Goal: Task Accomplishment & Management: Use online tool/utility

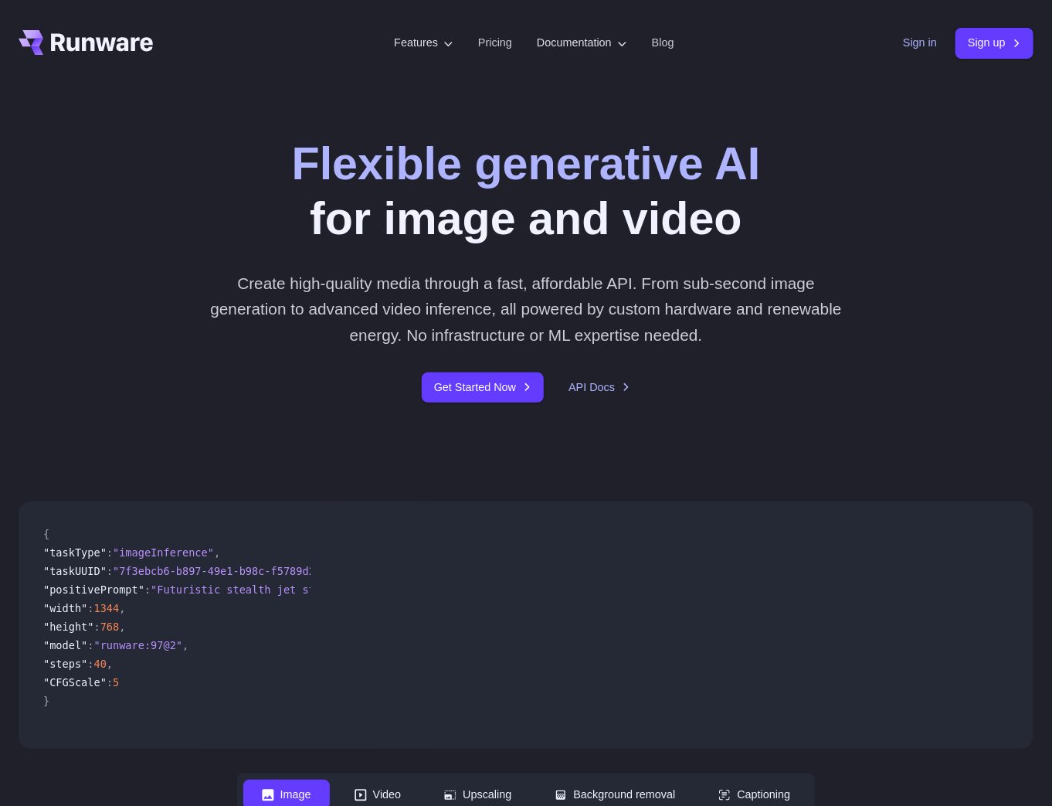
click at [927, 42] on link "Sign in" at bounding box center [920, 43] width 34 height 18
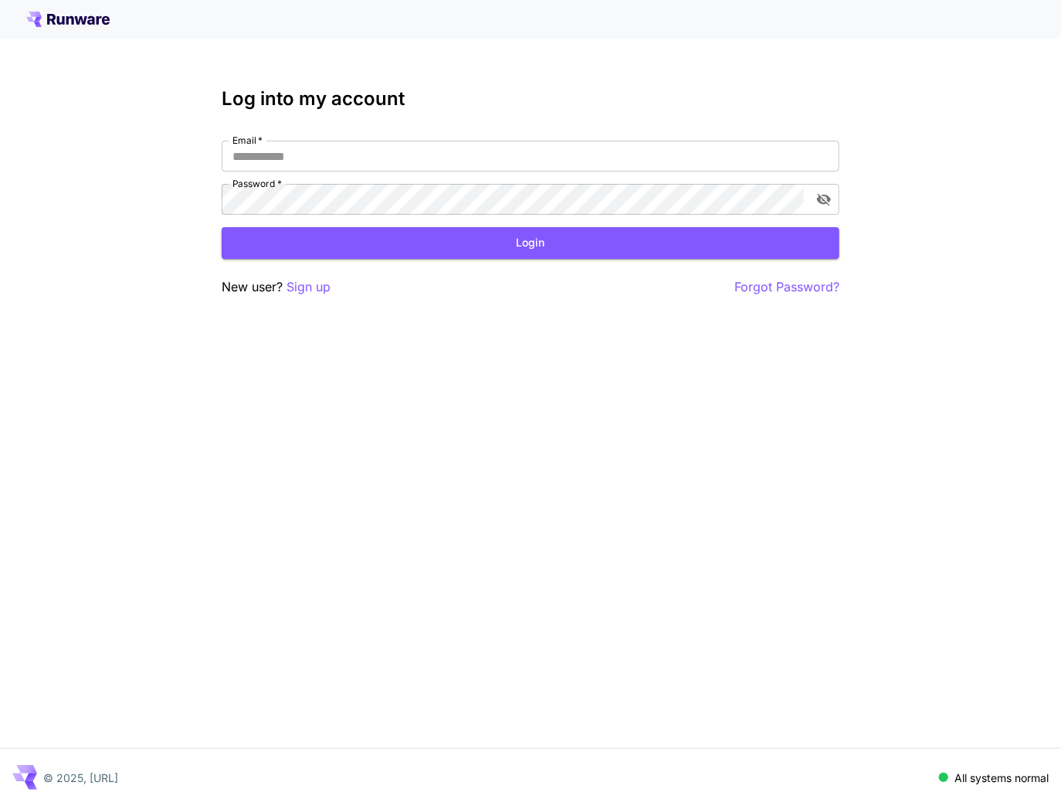
type input "**********"
click at [496, 261] on div "**********" at bounding box center [531, 192] width 618 height 209
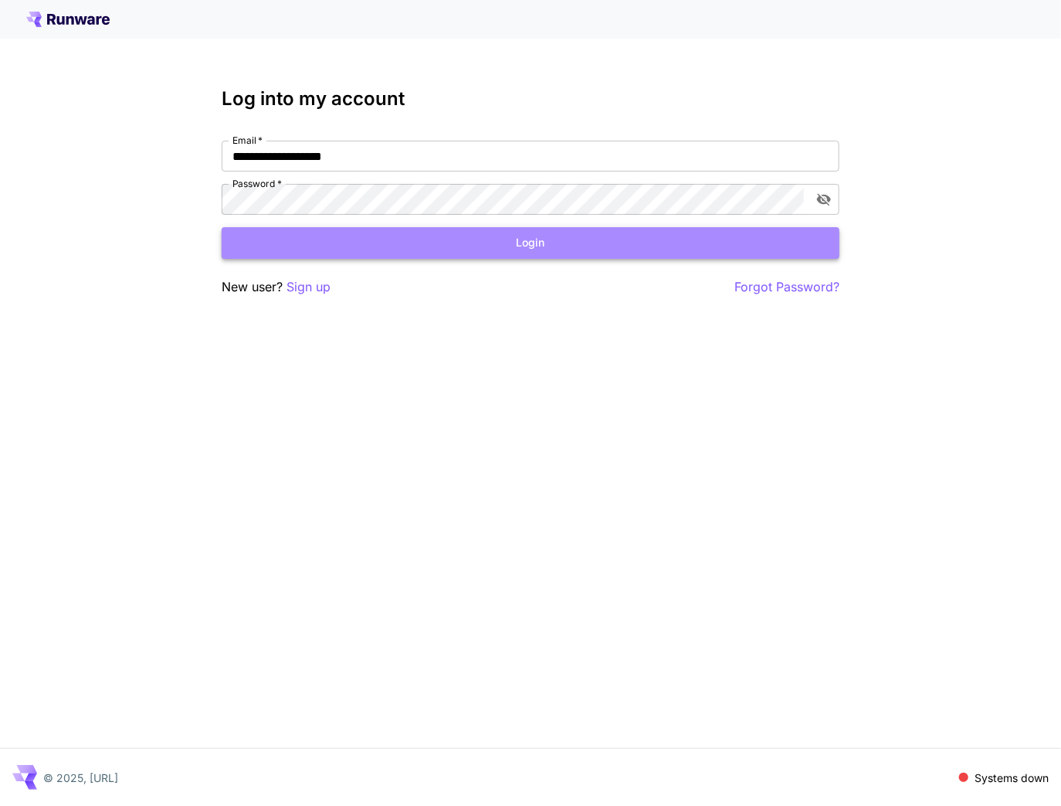
click at [510, 247] on button "Login" at bounding box center [531, 243] width 618 height 32
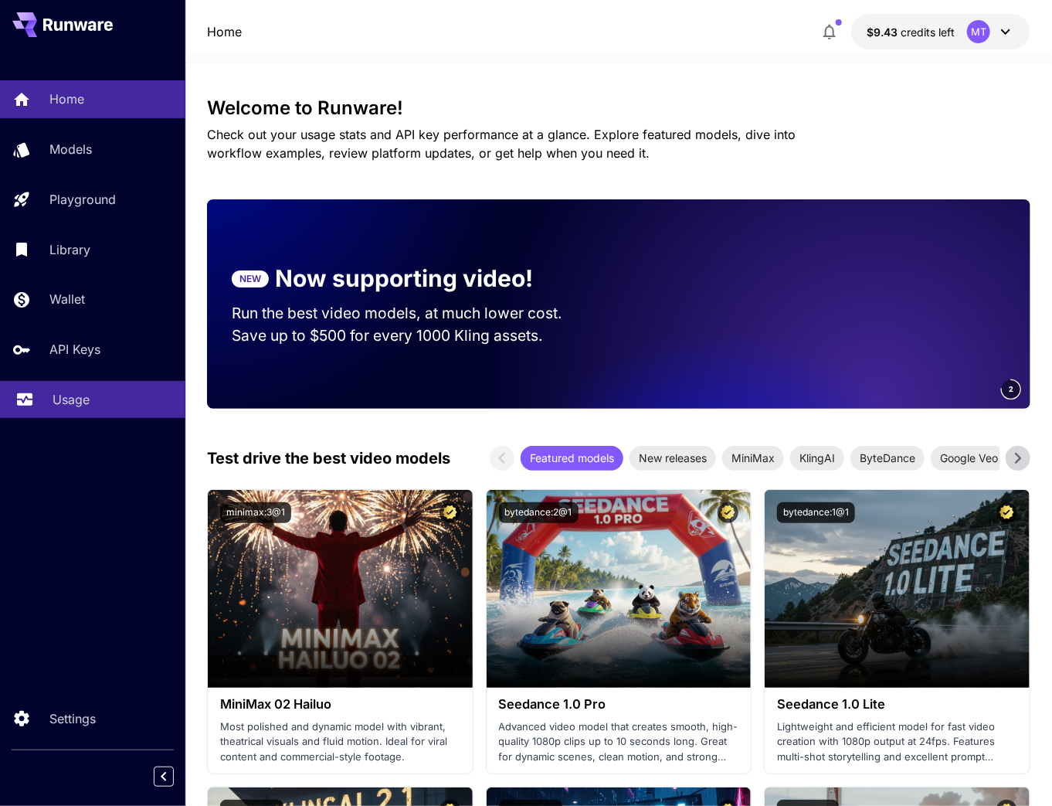
click at [65, 402] on p "Usage" at bounding box center [71, 399] width 37 height 19
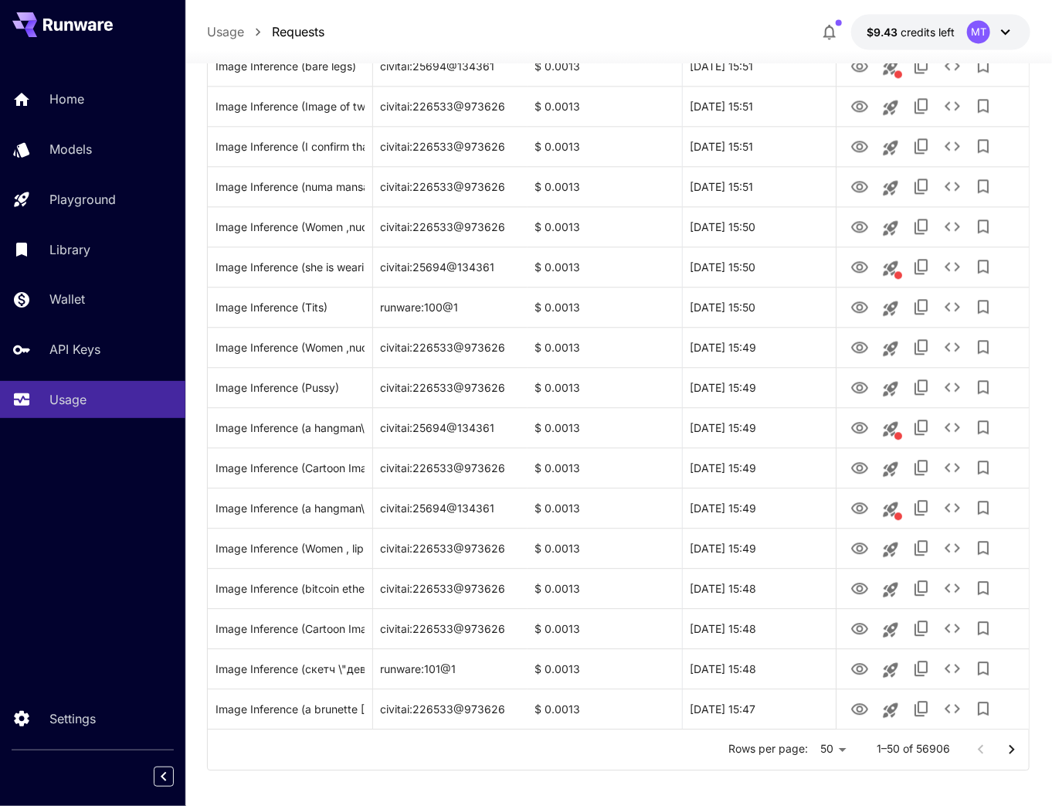
scroll to position [1593, 0]
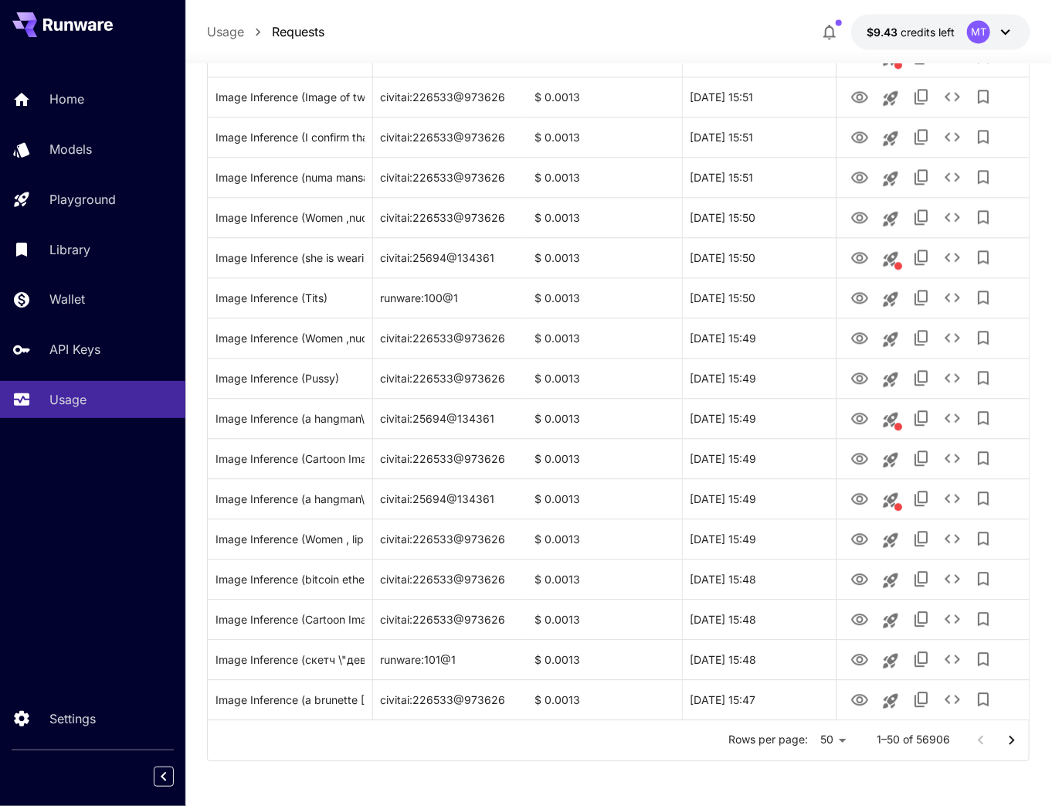
click at [1019, 743] on icon "Go to next page" at bounding box center [1012, 740] width 19 height 19
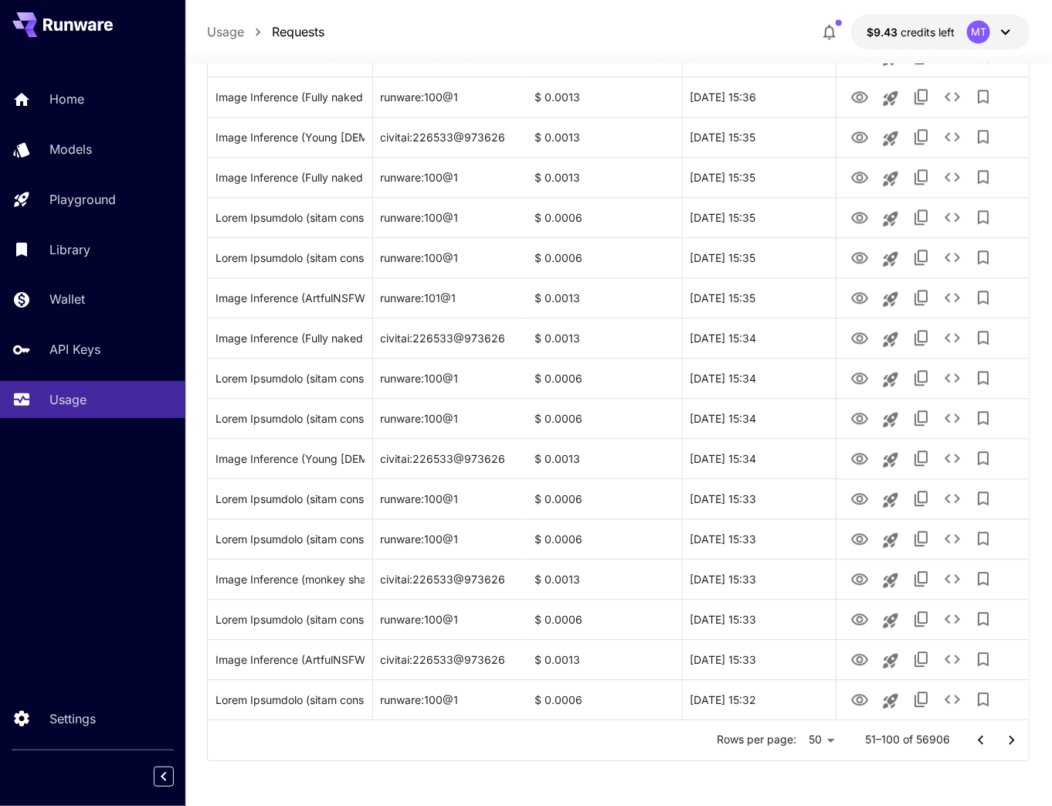
click at [1018, 739] on icon "Go to next page" at bounding box center [1012, 740] width 19 height 19
click at [1016, 742] on icon "Go to next page" at bounding box center [1012, 740] width 19 height 19
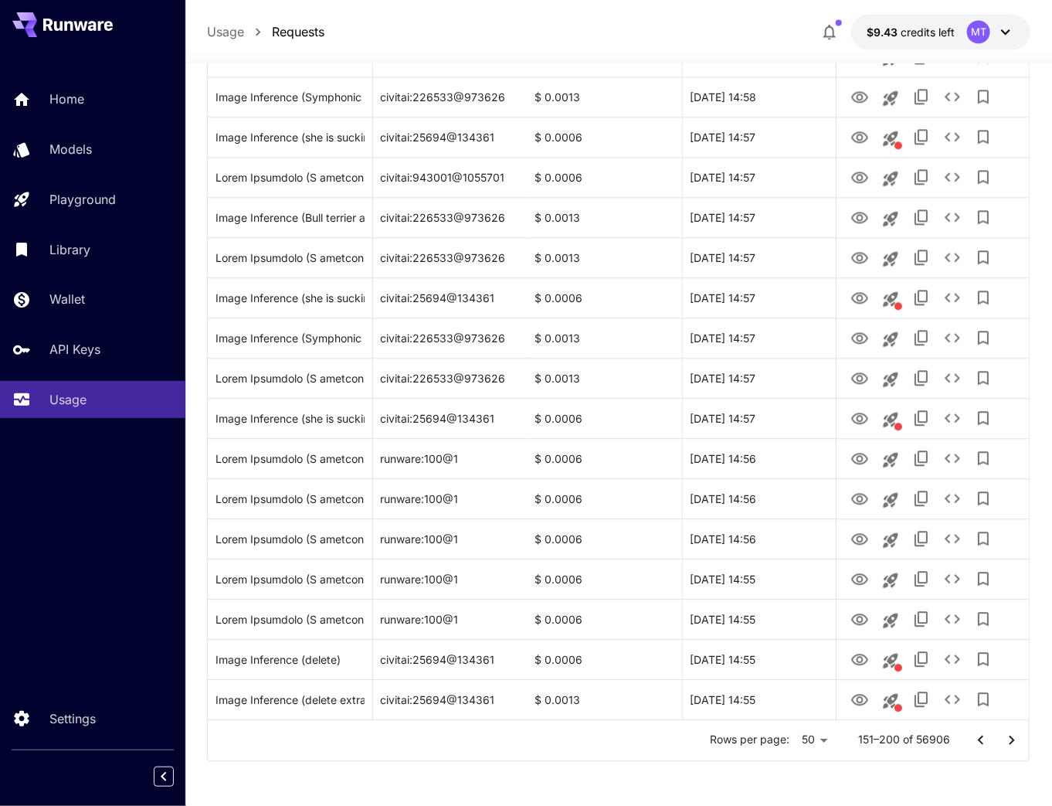
click at [979, 735] on icon "Go to previous page" at bounding box center [981, 740] width 19 height 19
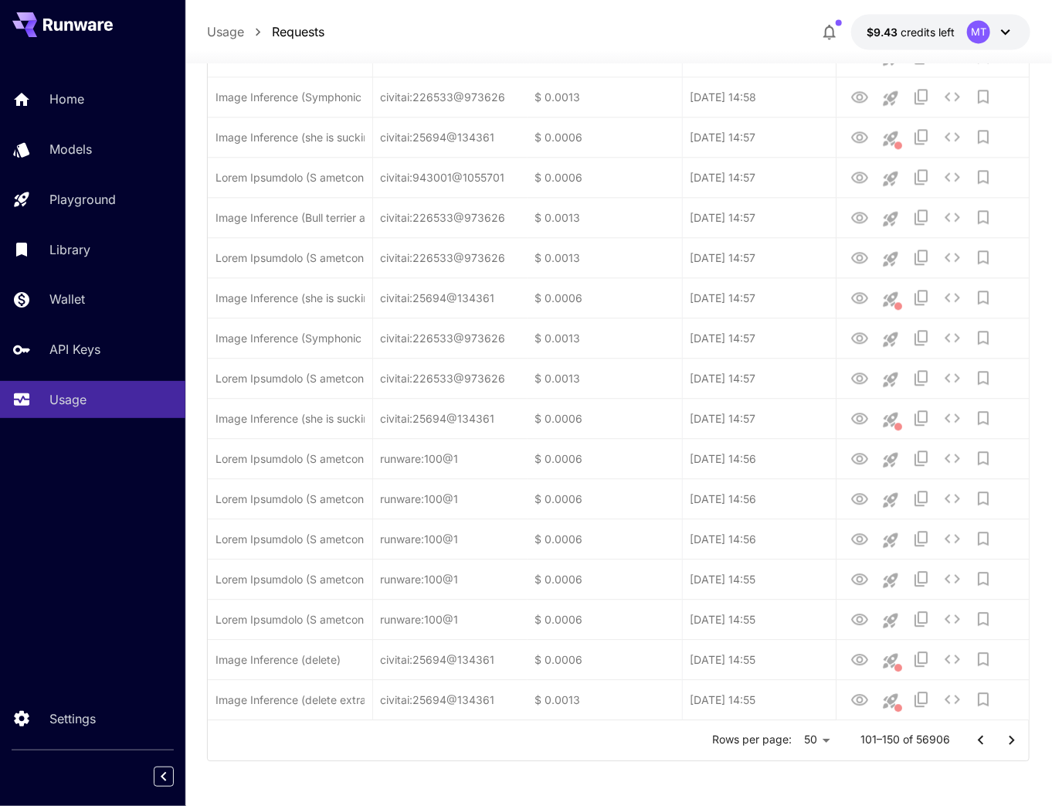
click at [979, 735] on icon "Go to previous page" at bounding box center [981, 740] width 19 height 19
click at [979, 735] on div at bounding box center [997, 740] width 62 height 31
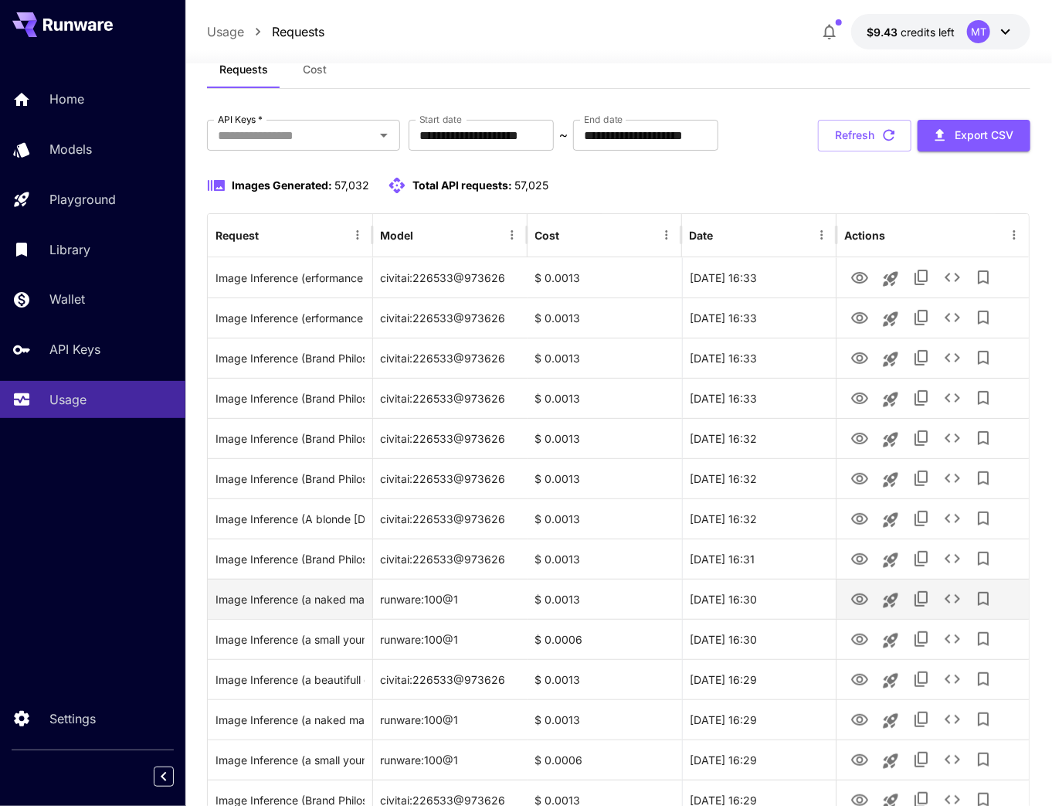
scroll to position [0, 0]
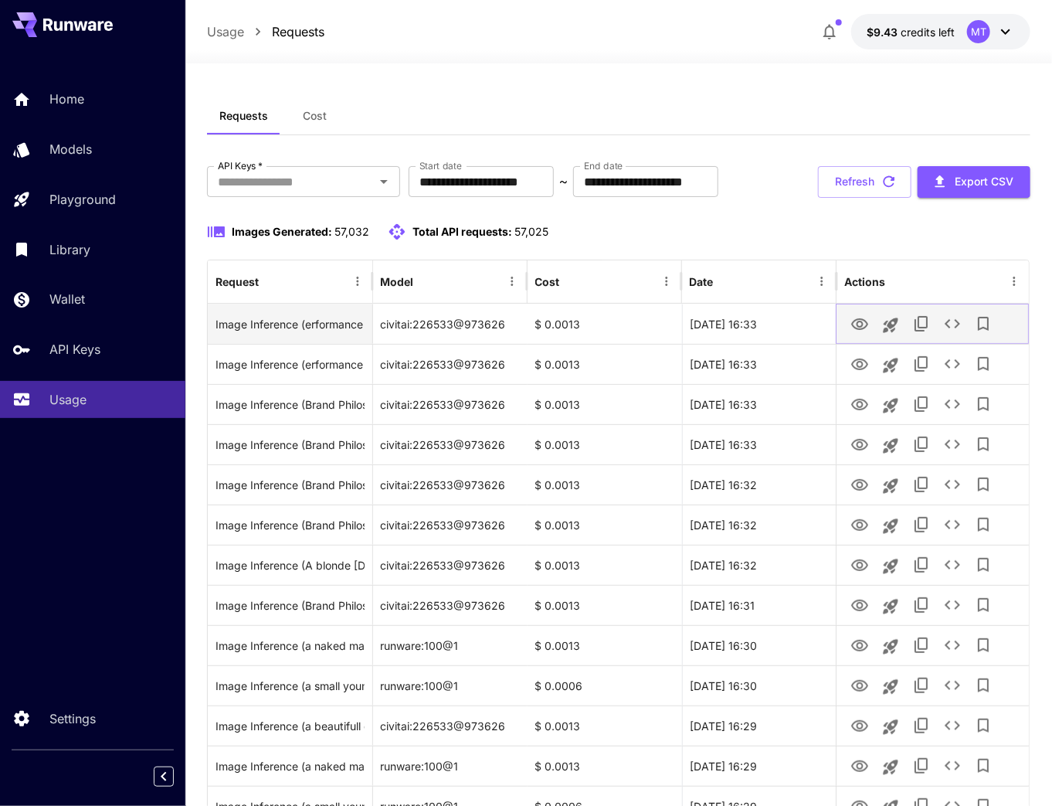
click at [863, 331] on icon "View Image" at bounding box center [860, 324] width 19 height 19
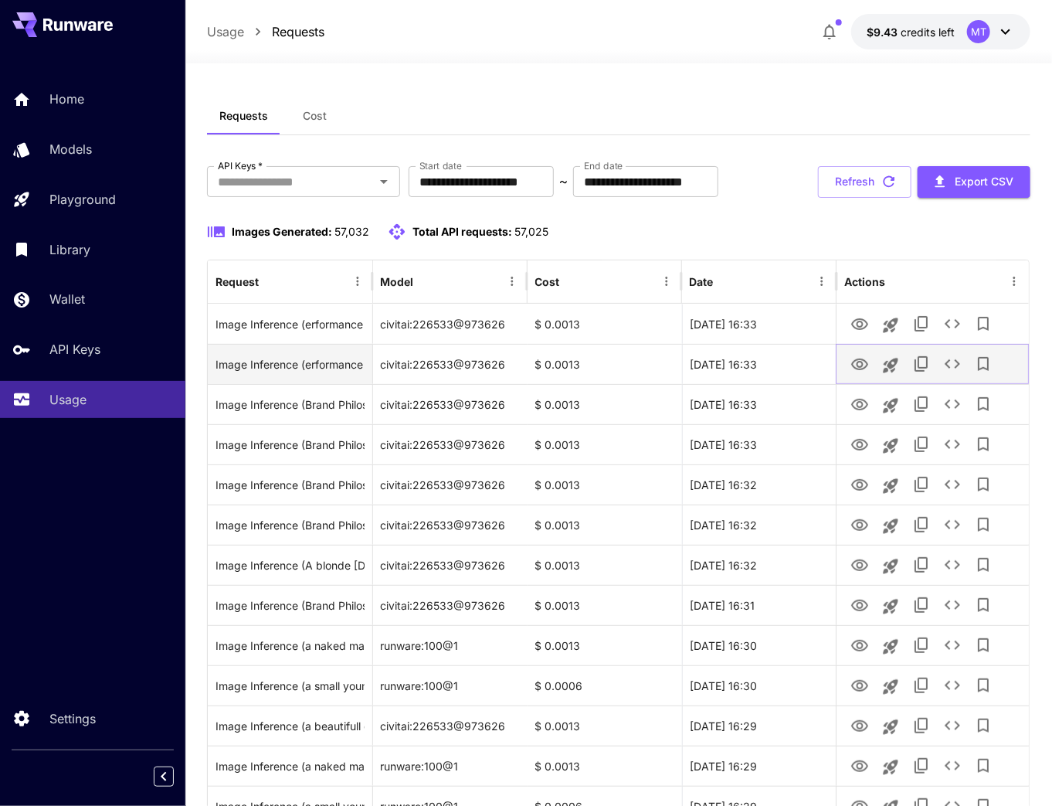
click at [861, 365] on icon "View Image" at bounding box center [859, 364] width 17 height 12
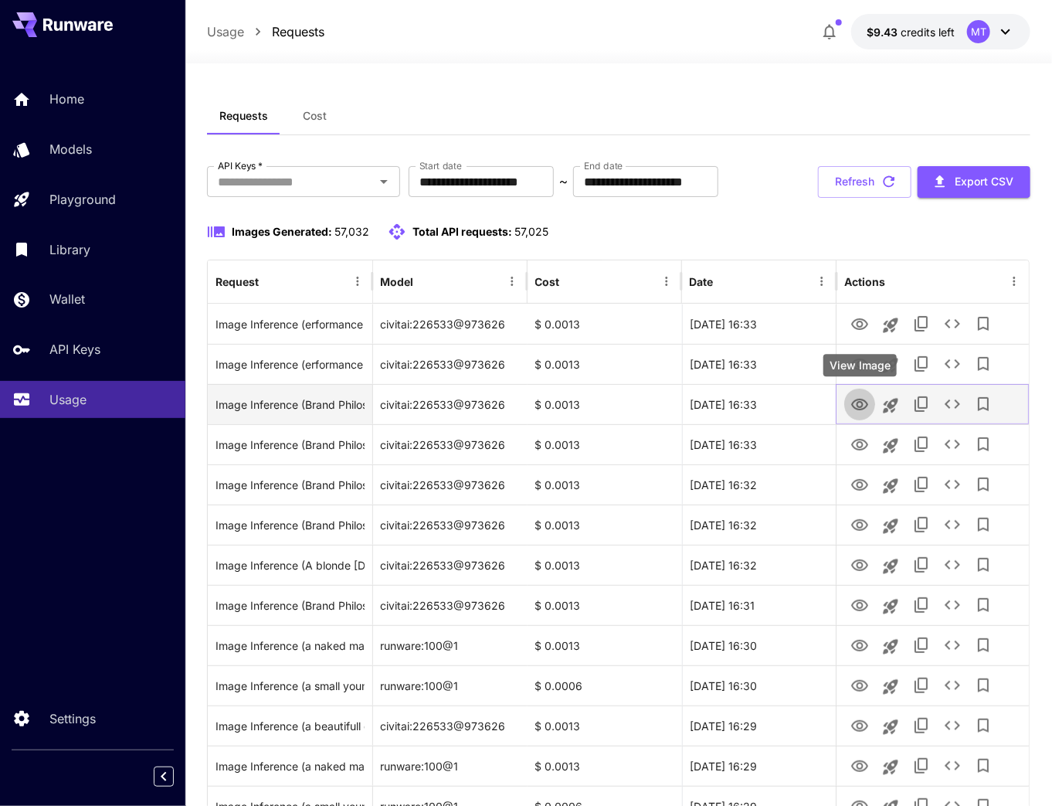
click at [864, 412] on icon "View Image" at bounding box center [860, 405] width 19 height 19
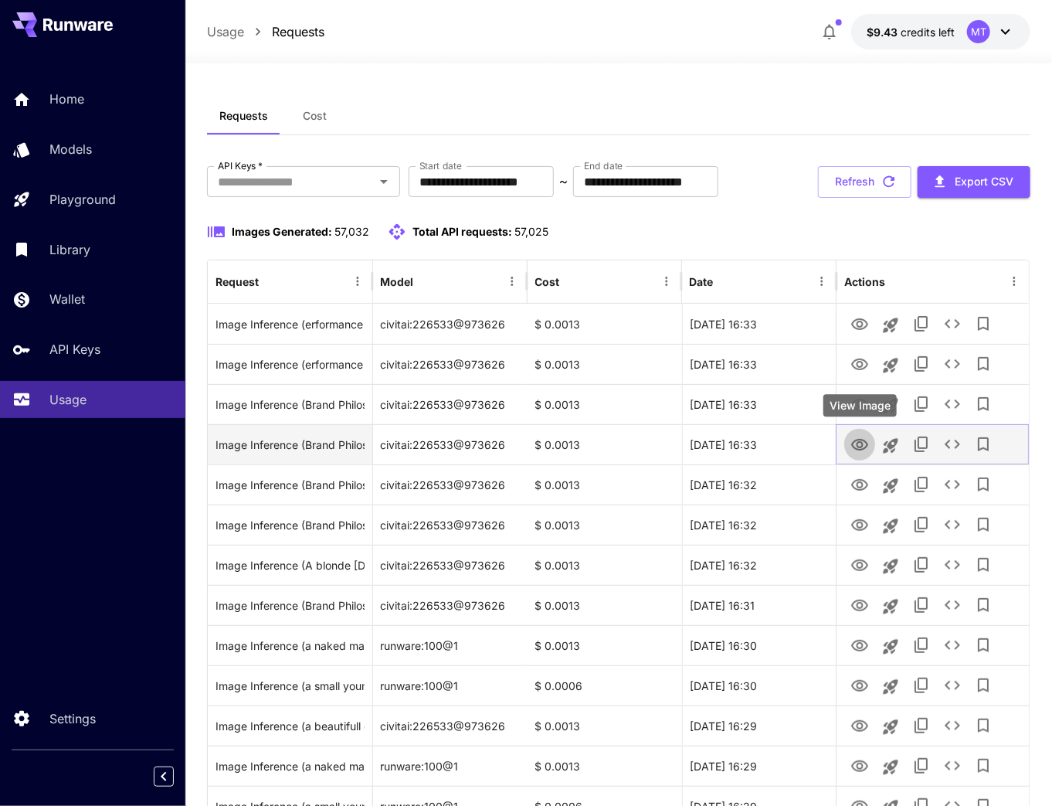
click at [862, 440] on icon "View Image" at bounding box center [860, 445] width 19 height 19
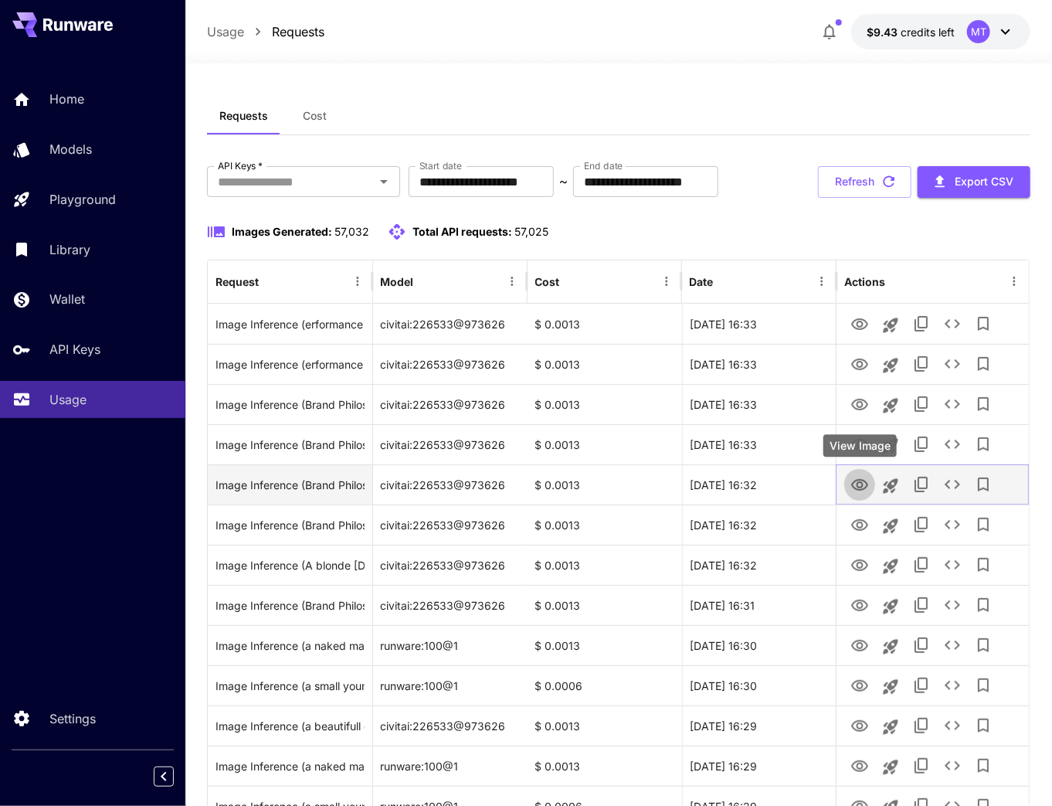
click at [856, 485] on icon "View Image" at bounding box center [860, 485] width 19 height 19
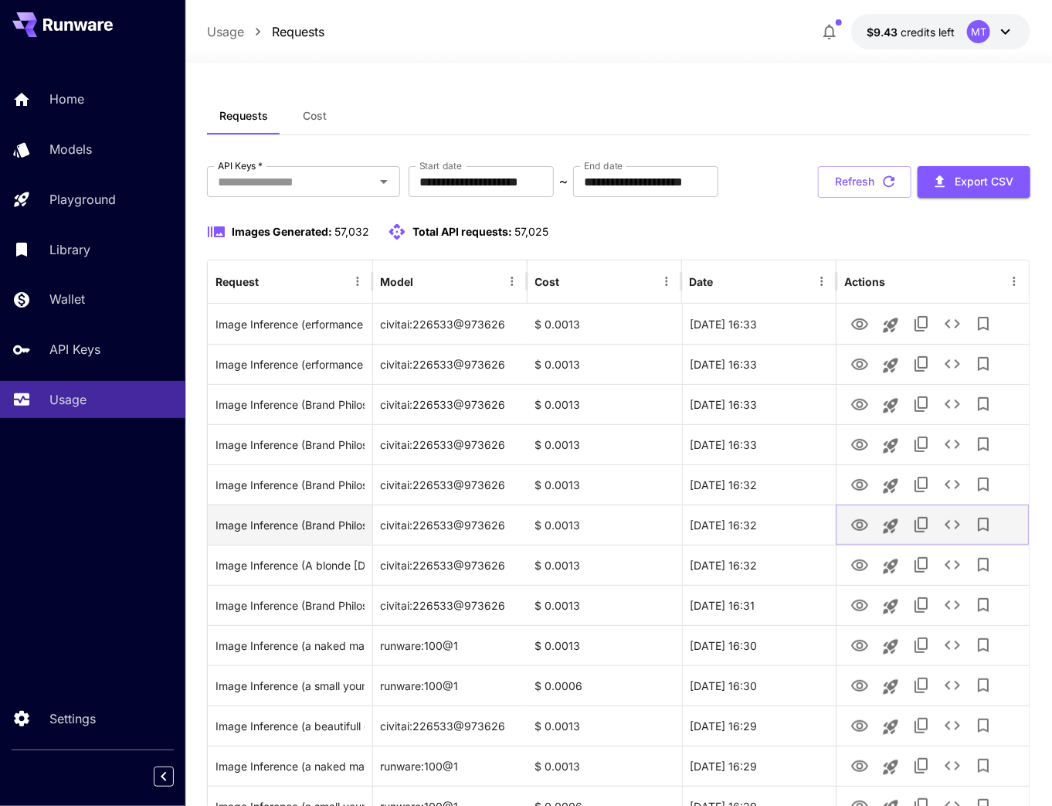
click at [859, 525] on icon "View Image" at bounding box center [860, 525] width 19 height 19
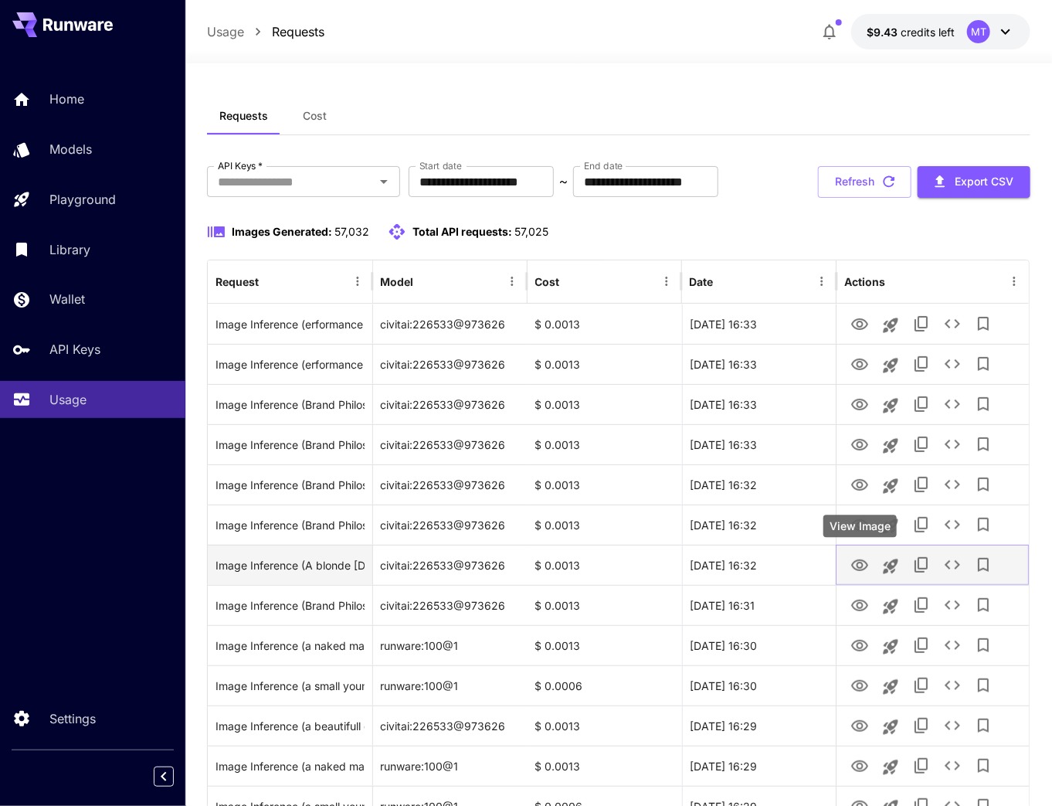
click at [857, 572] on icon "View Image" at bounding box center [860, 565] width 19 height 19
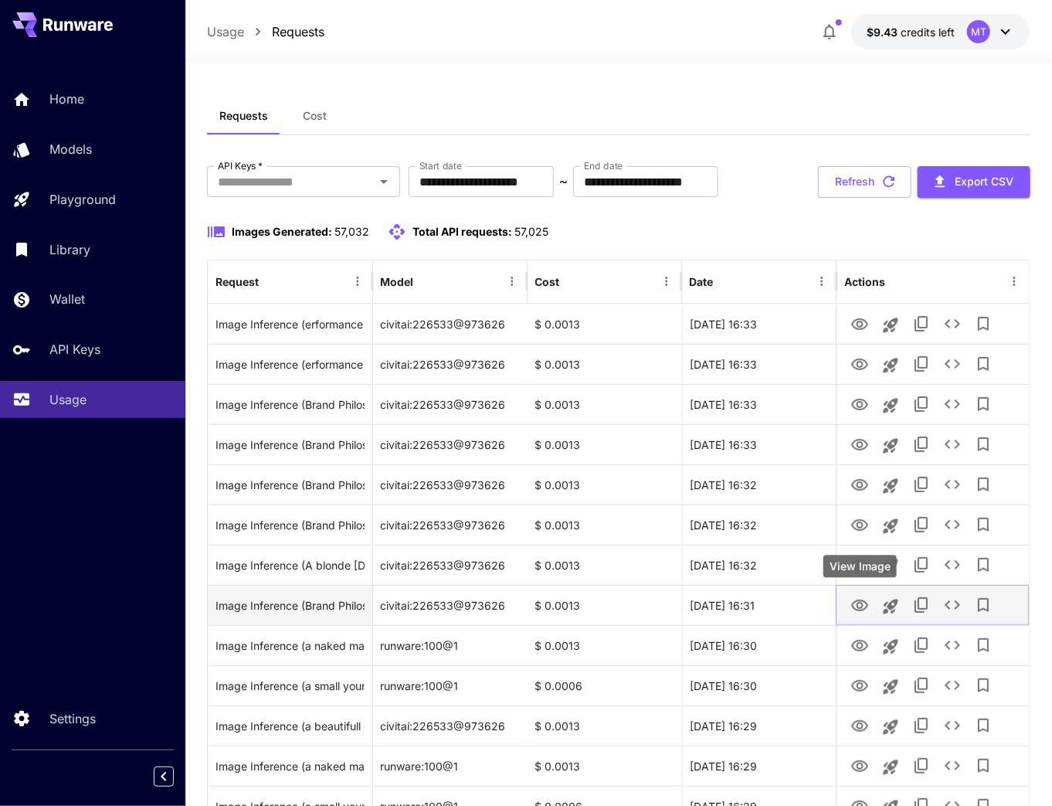
click at [856, 606] on icon "View Image" at bounding box center [860, 605] width 19 height 19
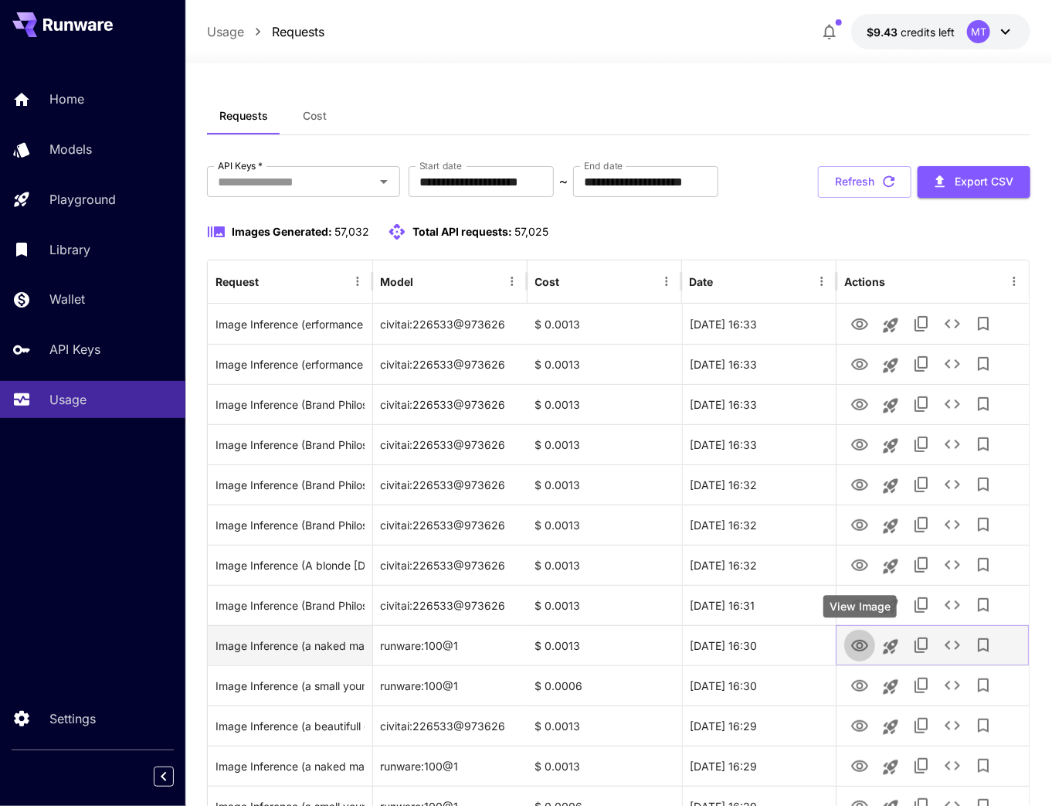
click at [856, 645] on icon "View Image" at bounding box center [859, 646] width 17 height 12
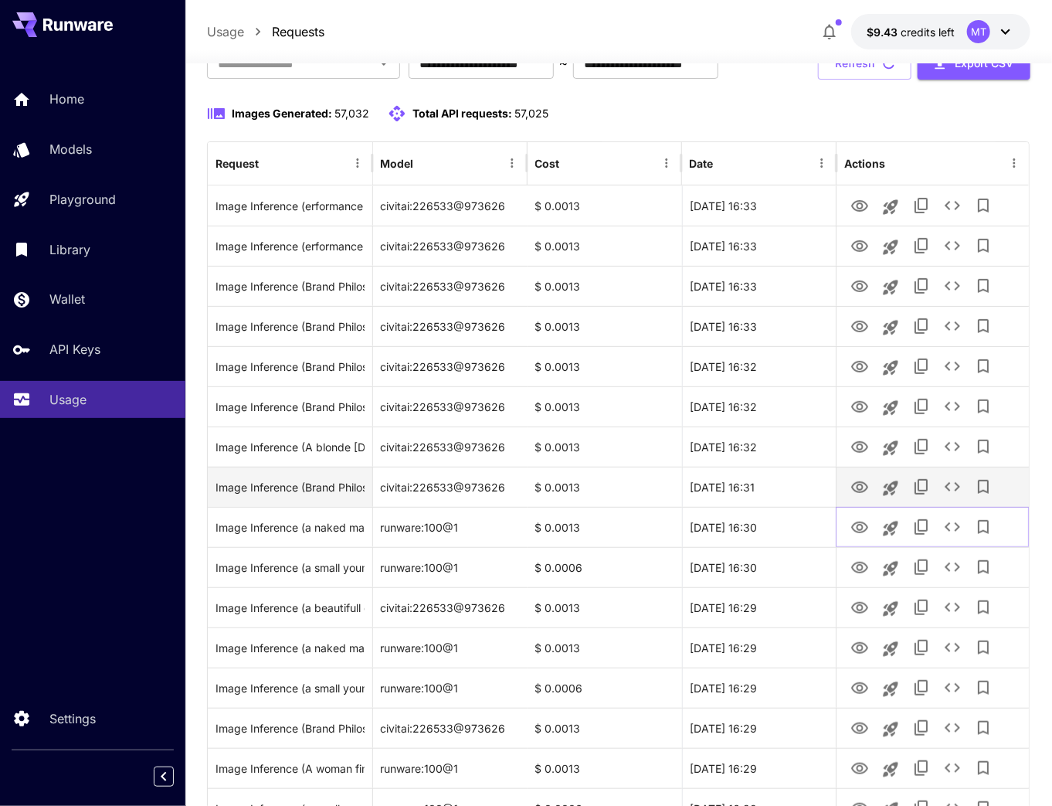
scroll to position [124, 0]
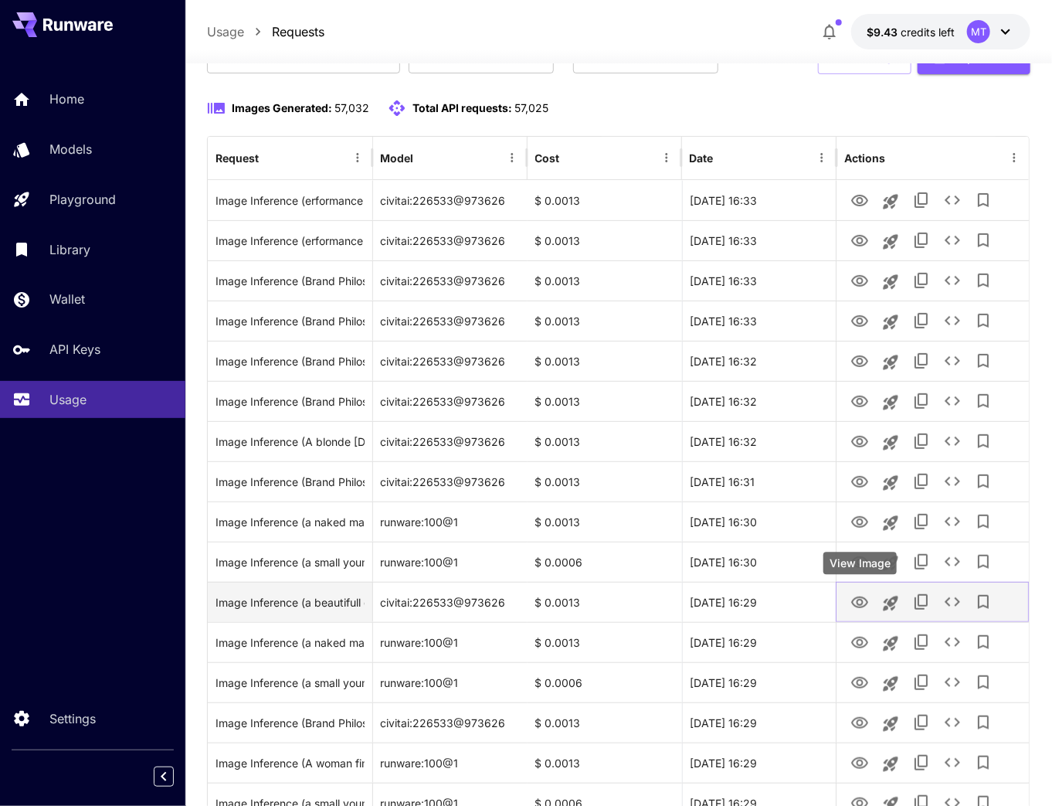
click at [860, 604] on icon "View Image" at bounding box center [859, 602] width 17 height 12
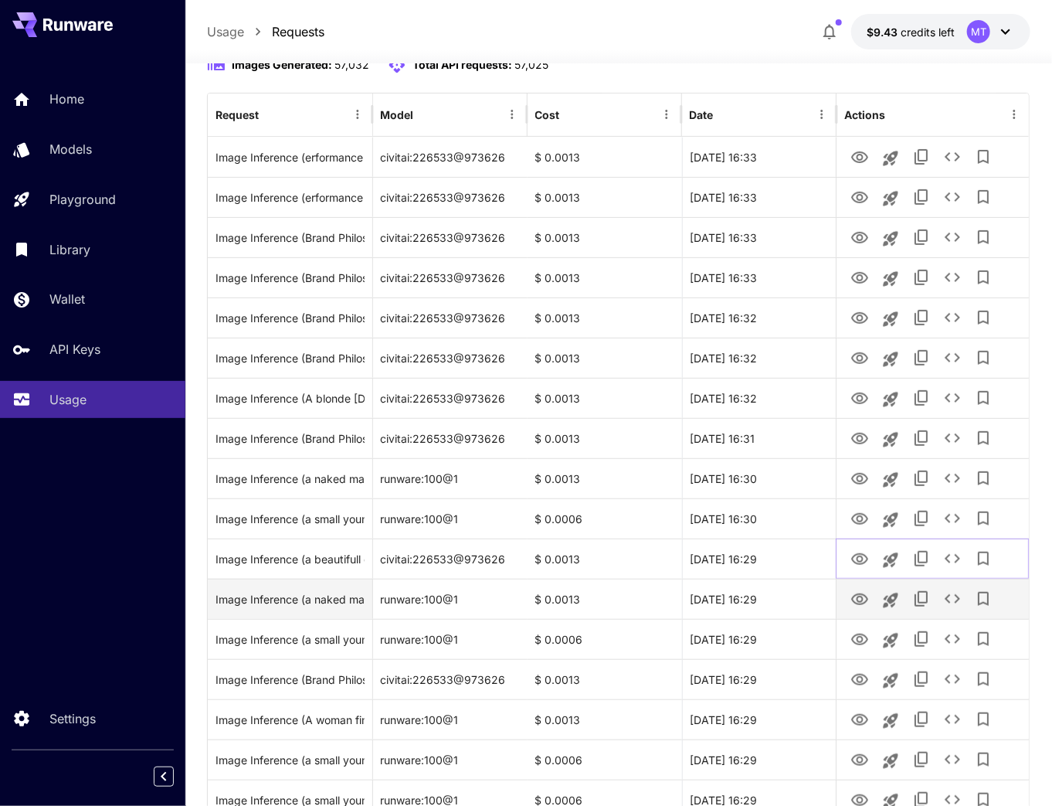
scroll to position [185, 0]
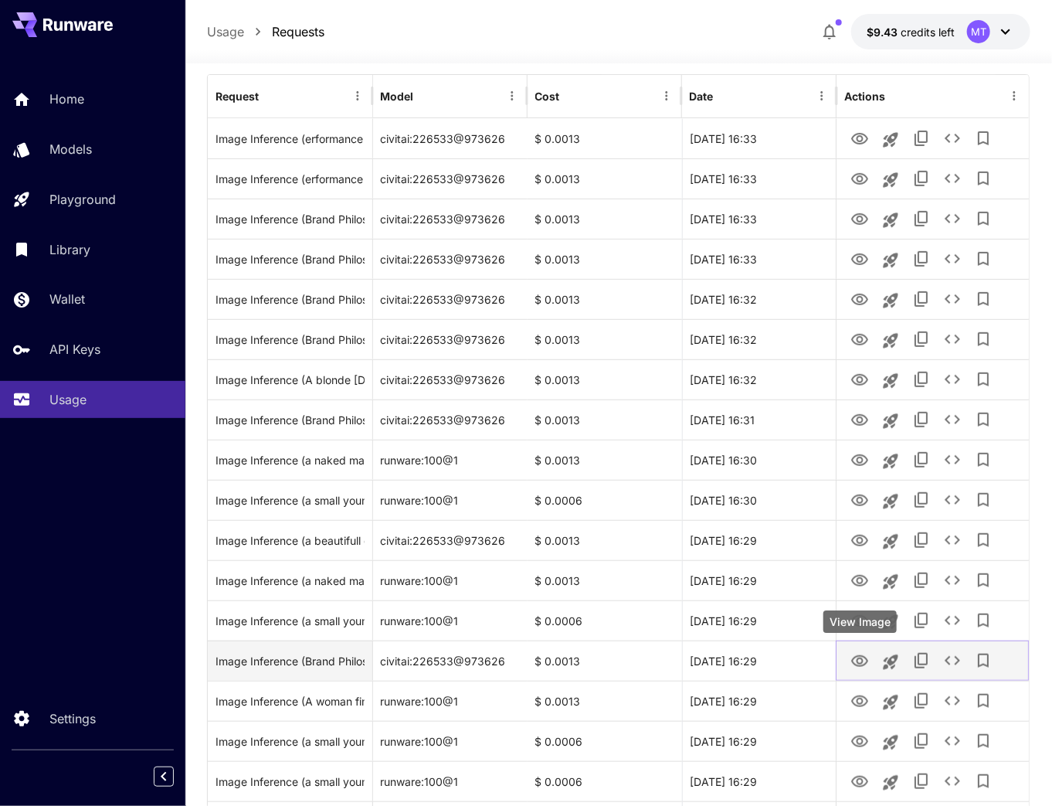
click at [855, 665] on icon "View Image" at bounding box center [860, 661] width 19 height 19
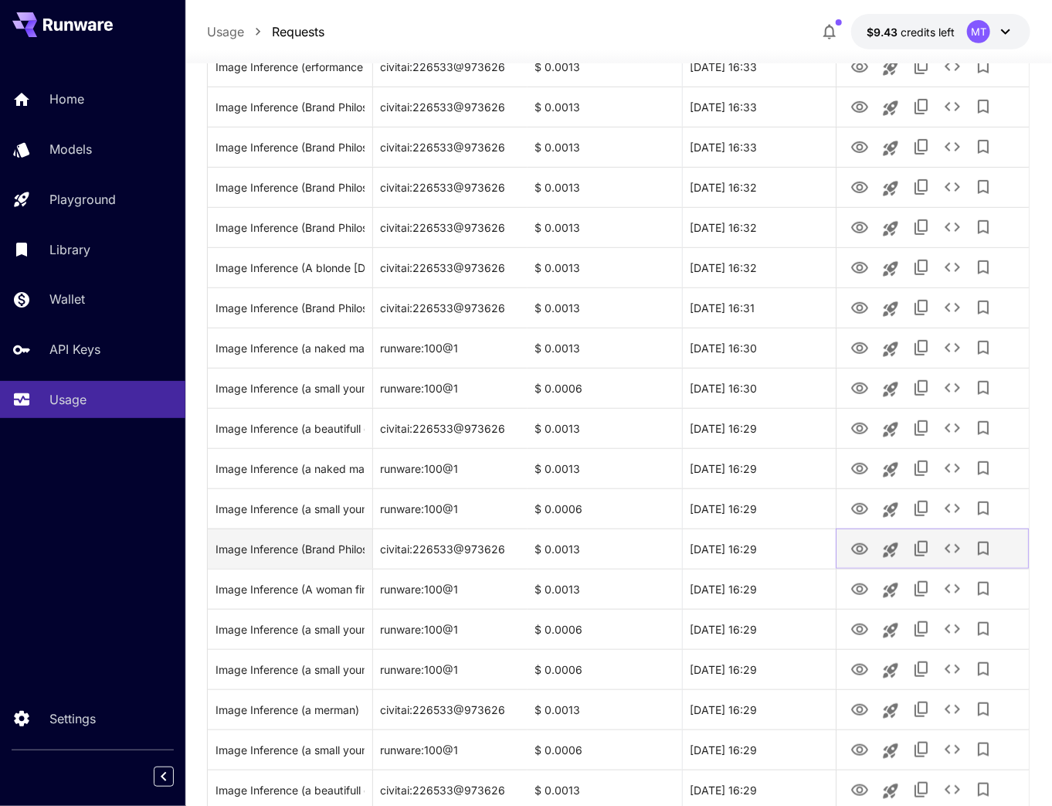
scroll to position [309, 0]
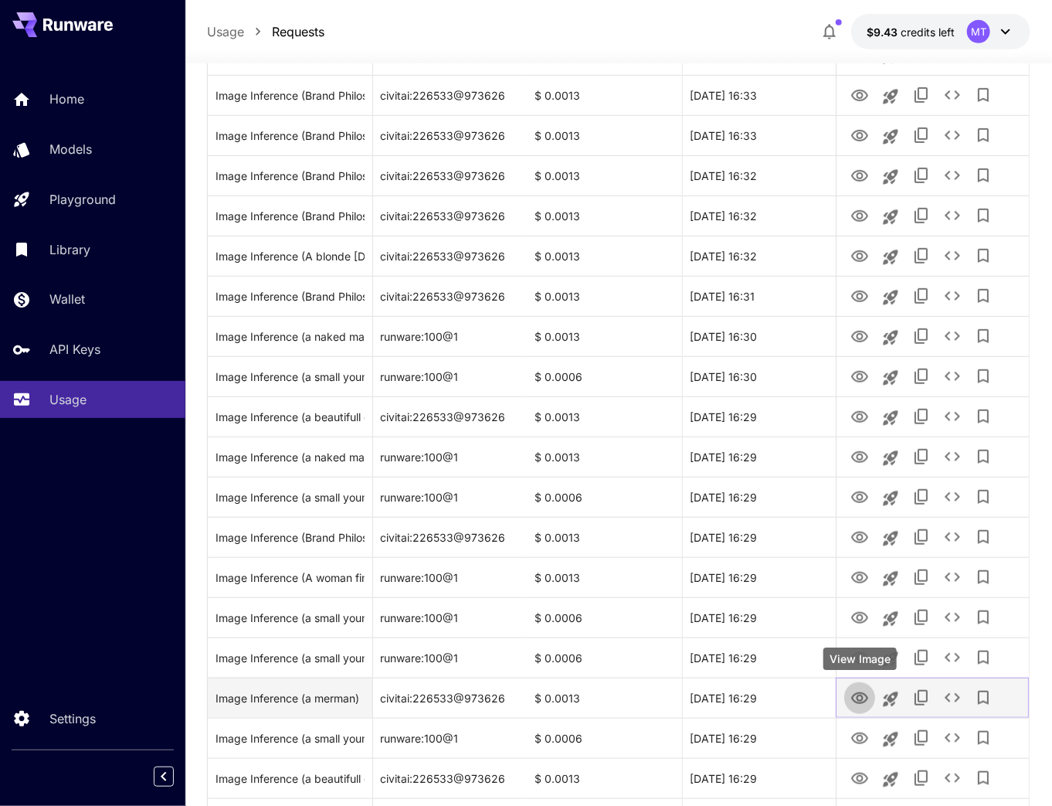
click at [863, 697] on icon "View Image" at bounding box center [859, 698] width 17 height 12
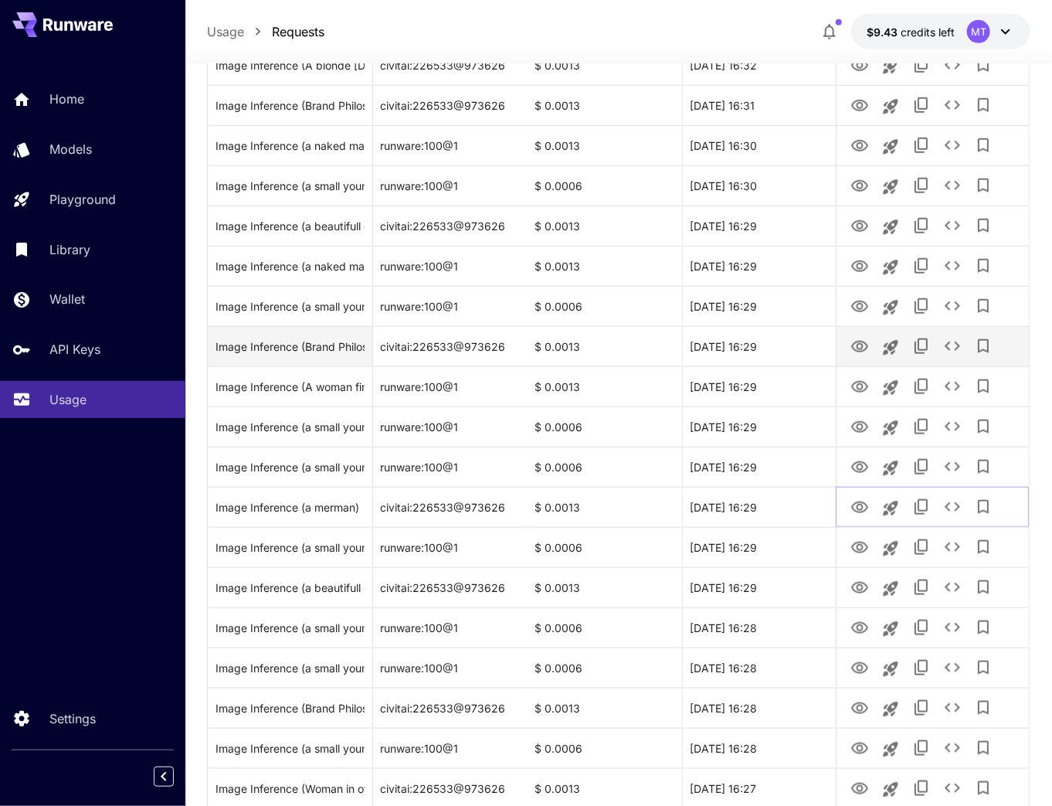
scroll to position [618, 0]
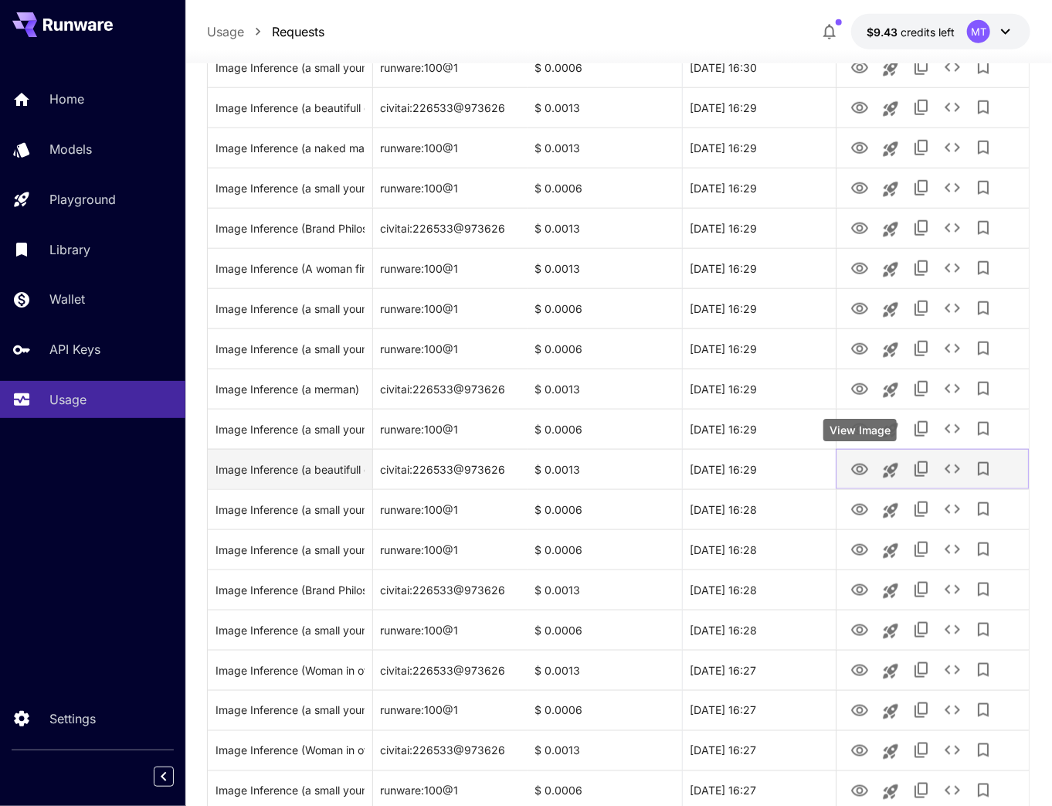
click at [862, 474] on icon "View Image" at bounding box center [860, 469] width 19 height 19
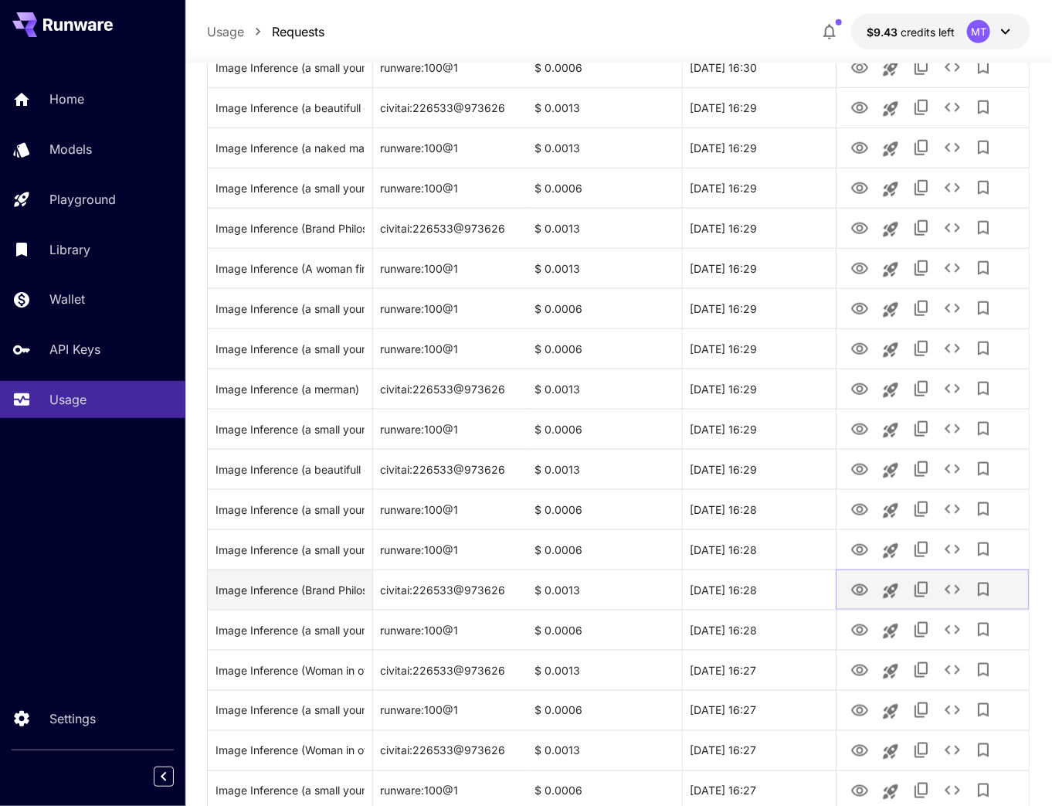
click at [860, 595] on icon "View Image" at bounding box center [859, 590] width 17 height 12
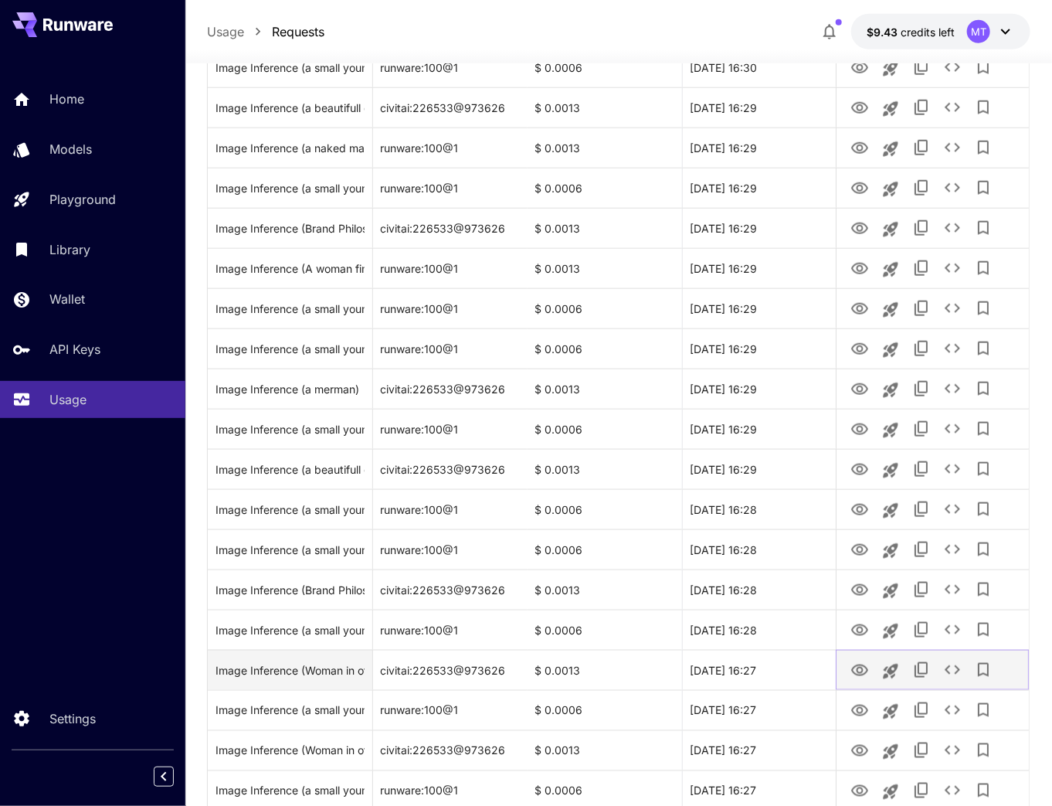
click at [861, 674] on icon "View Image" at bounding box center [859, 670] width 17 height 12
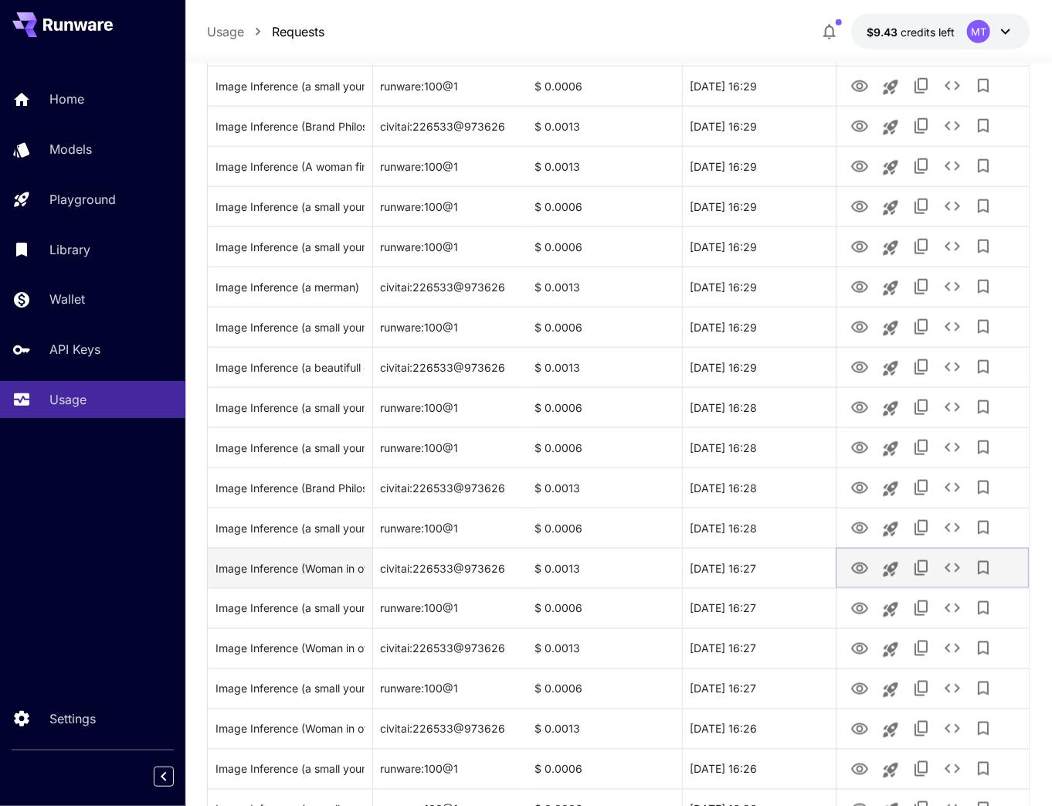
scroll to position [742, 0]
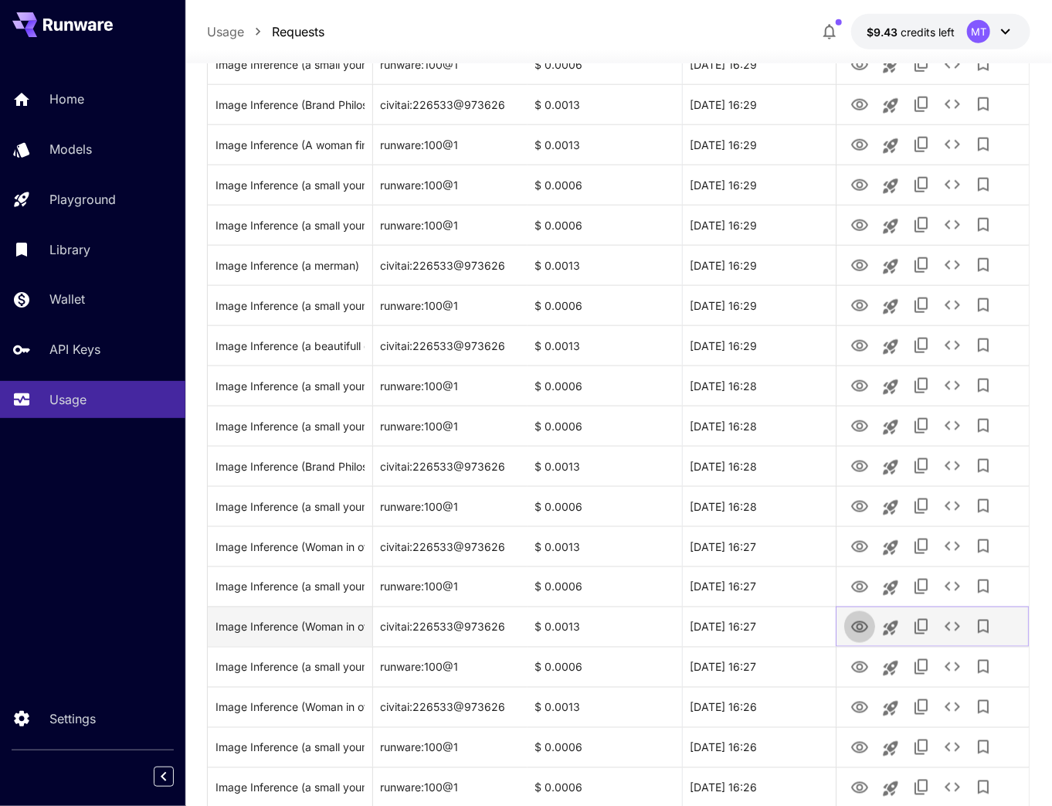
click at [862, 627] on icon "View Image" at bounding box center [859, 627] width 17 height 12
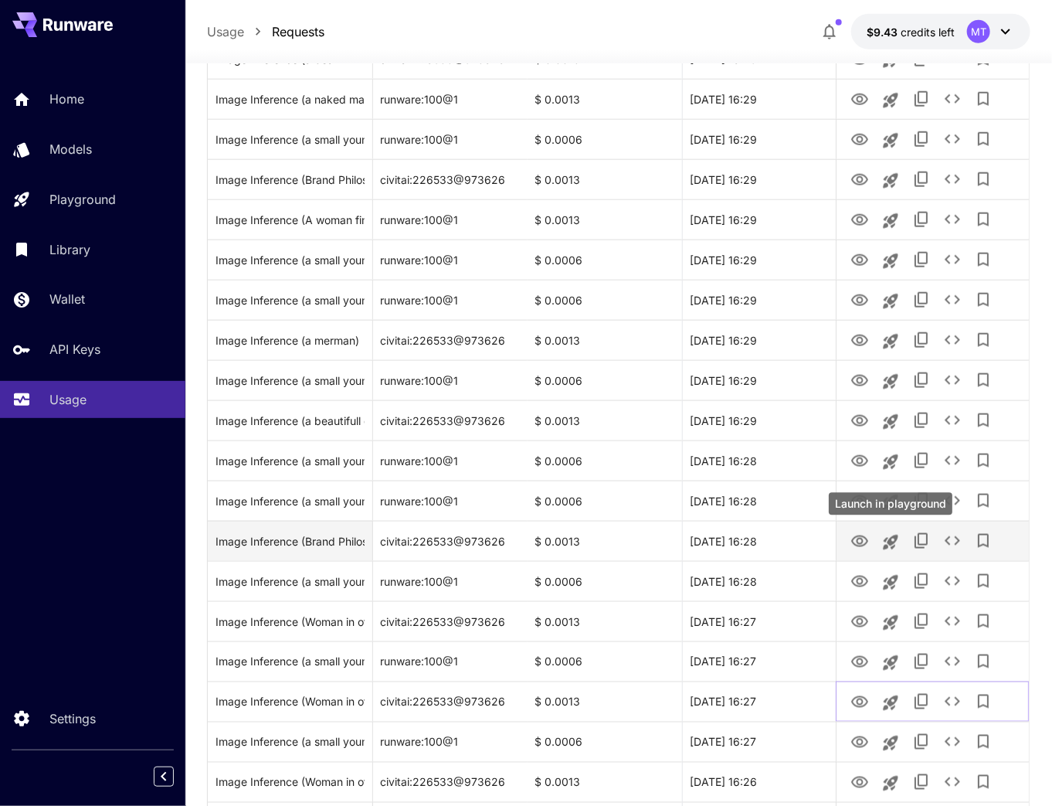
scroll to position [865, 0]
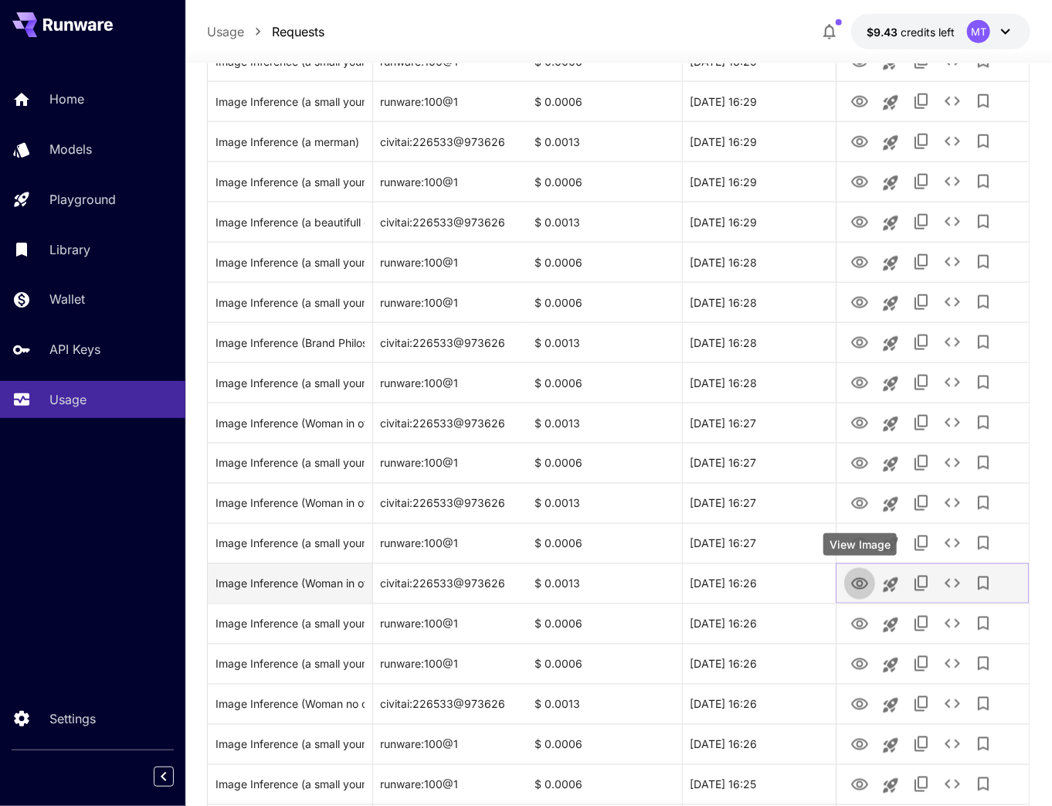
click at [866, 586] on icon "View Image" at bounding box center [859, 584] width 17 height 12
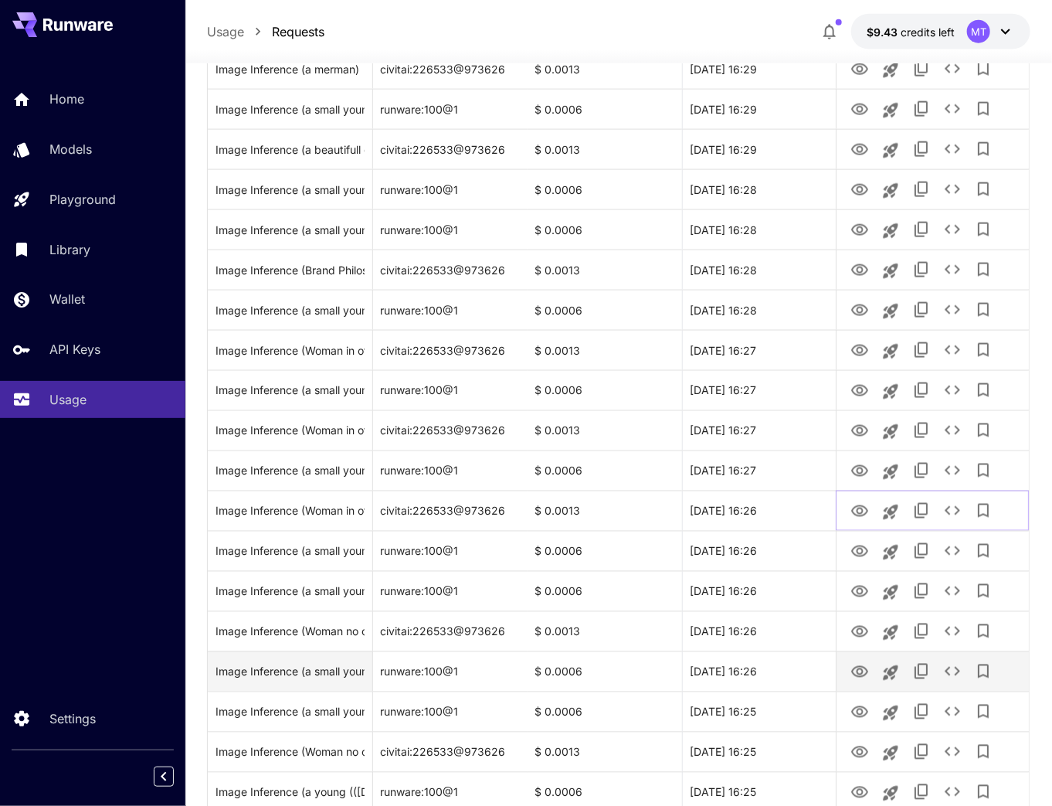
scroll to position [1051, 0]
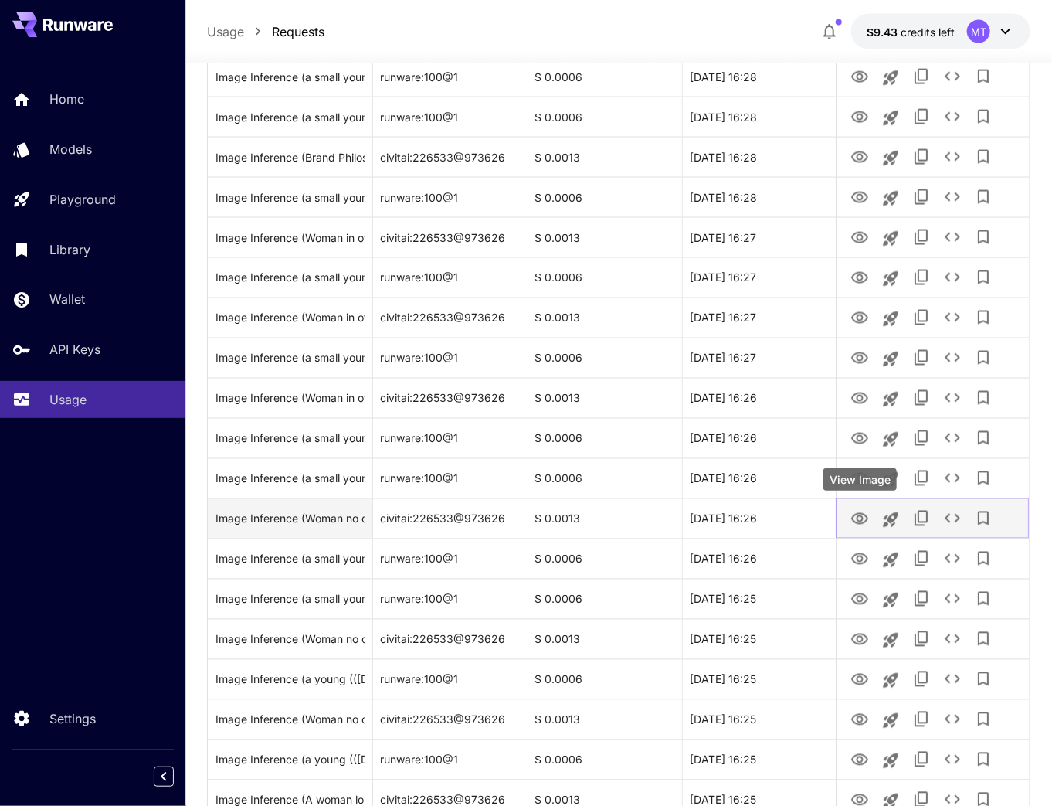
click at [861, 516] on icon "View Image" at bounding box center [859, 519] width 17 height 12
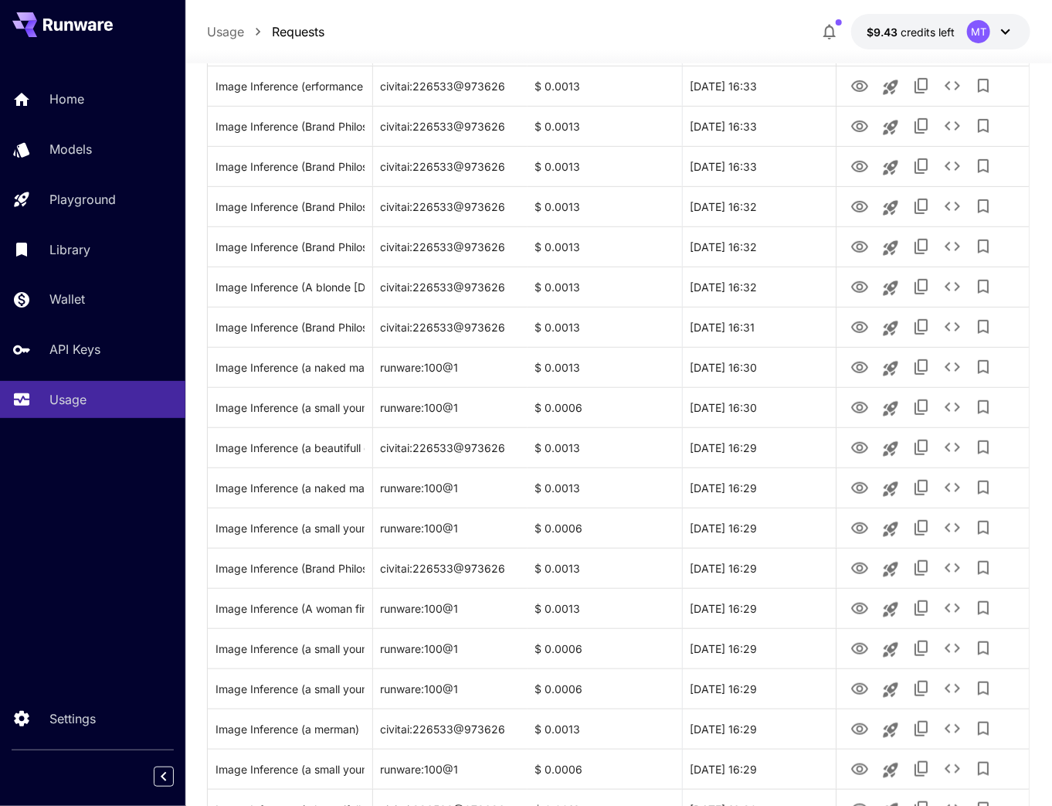
scroll to position [0, 0]
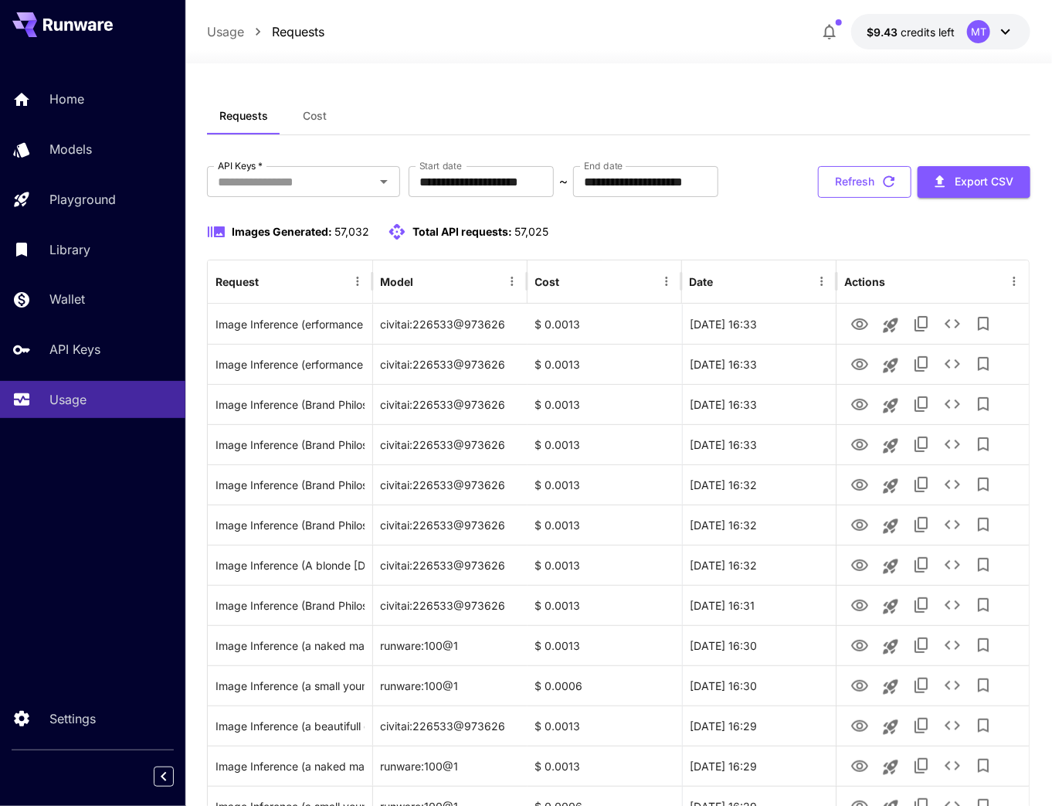
click at [847, 174] on button "Refresh" at bounding box center [864, 182] width 93 height 32
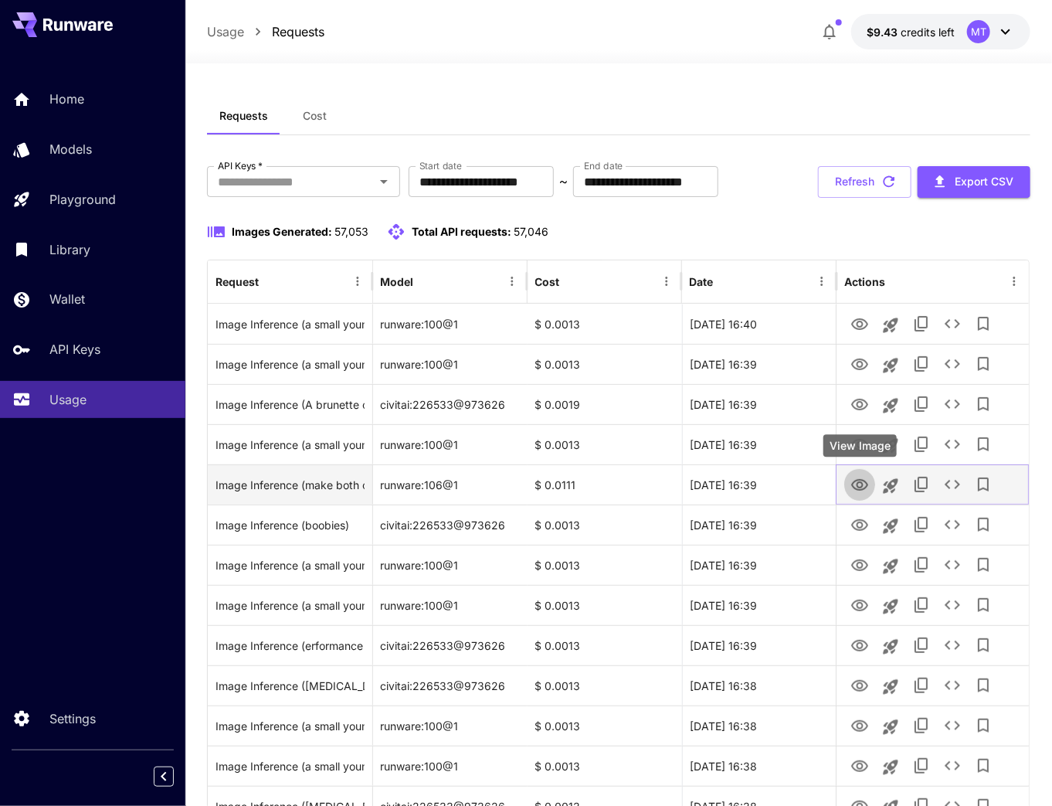
click at [869, 484] on button "View Image" at bounding box center [859, 484] width 31 height 32
click at [308, 486] on div "Image Inference (make both of them fully naked make them have huge boobs withou…" at bounding box center [290, 484] width 149 height 39
click at [854, 480] on icon "View Image" at bounding box center [859, 485] width 17 height 12
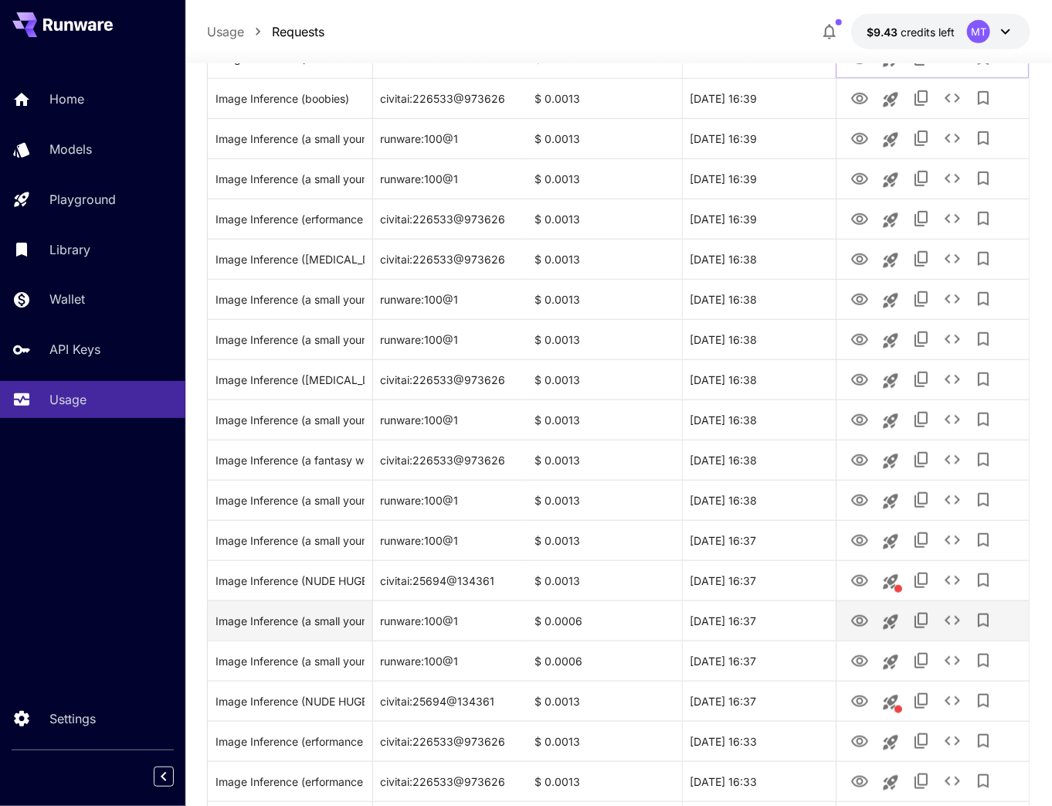
scroll to position [494, 0]
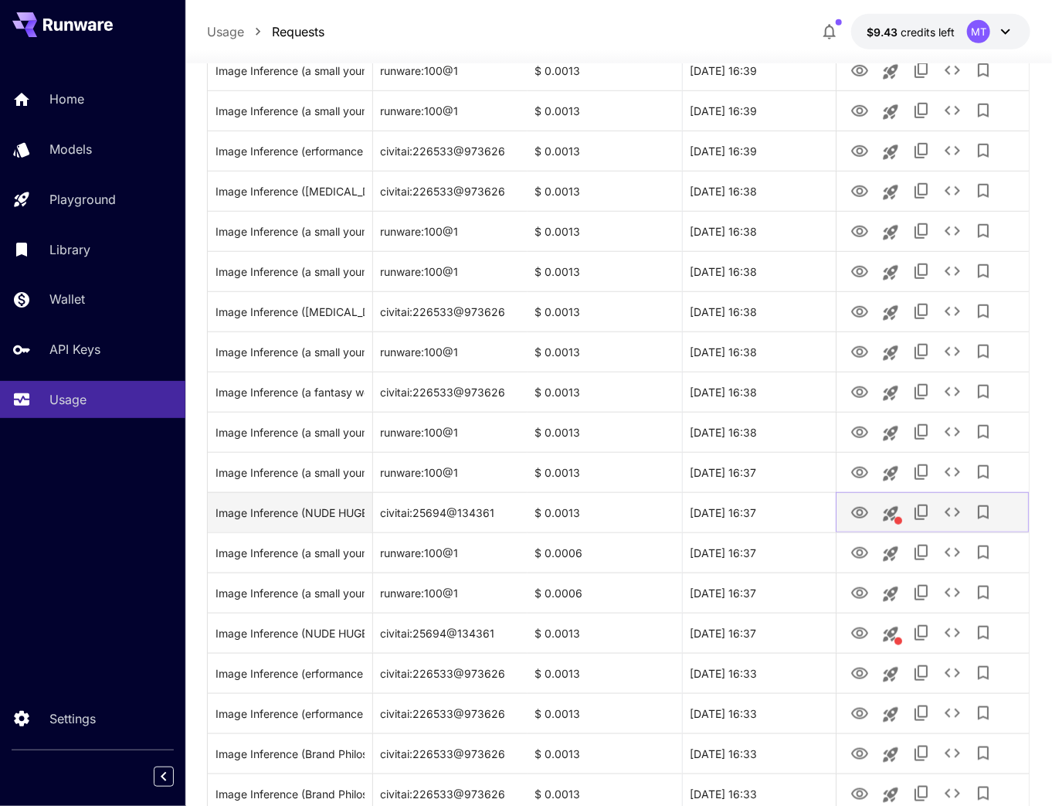
click at [861, 510] on icon "View Image" at bounding box center [860, 513] width 19 height 19
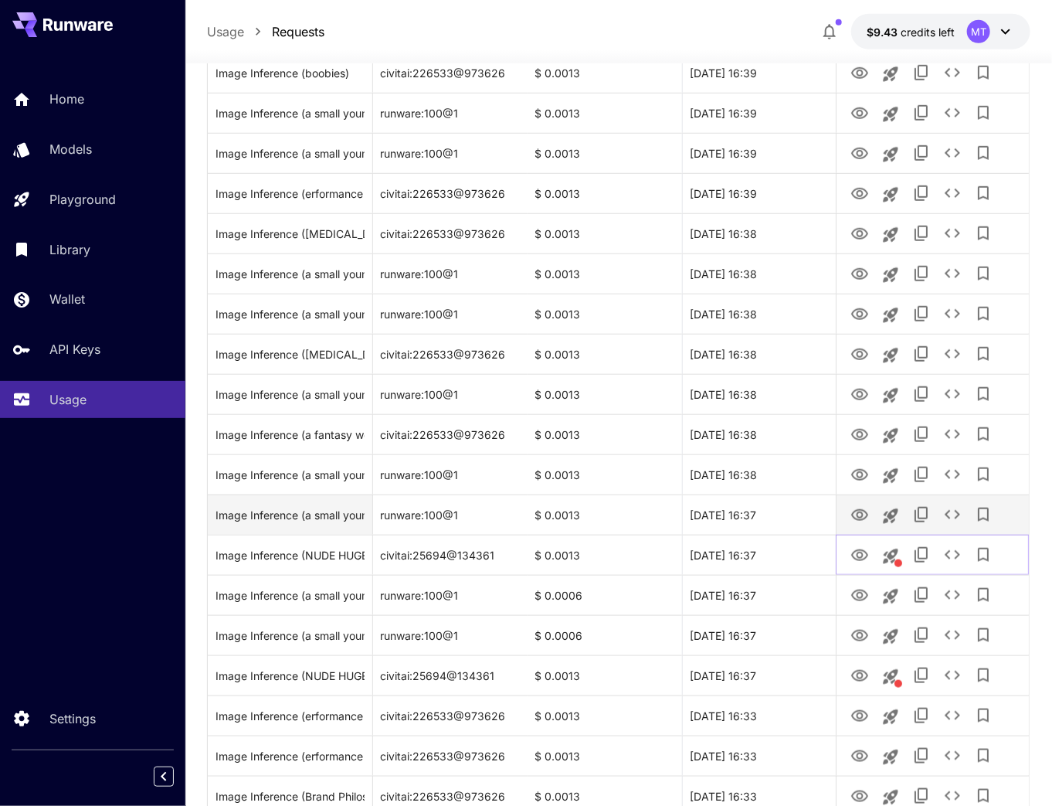
scroll to position [433, 0]
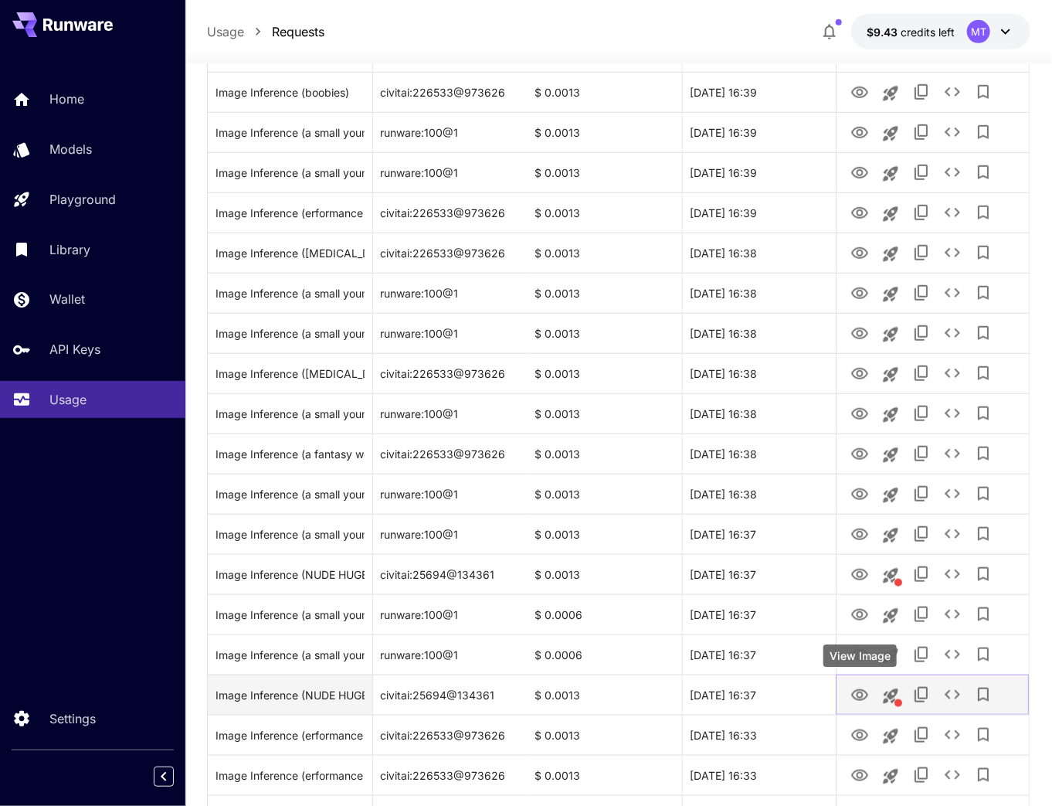
click at [863, 696] on icon "View Image" at bounding box center [860, 695] width 19 height 19
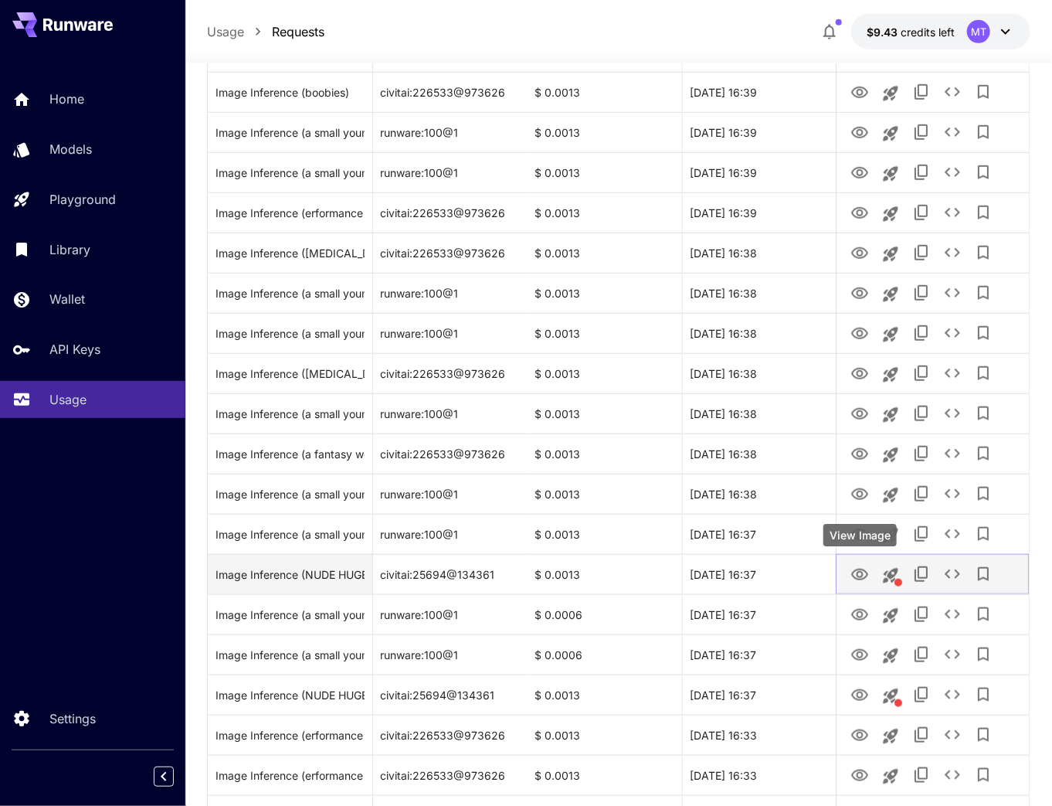
click at [858, 576] on icon "View Image" at bounding box center [859, 575] width 17 height 12
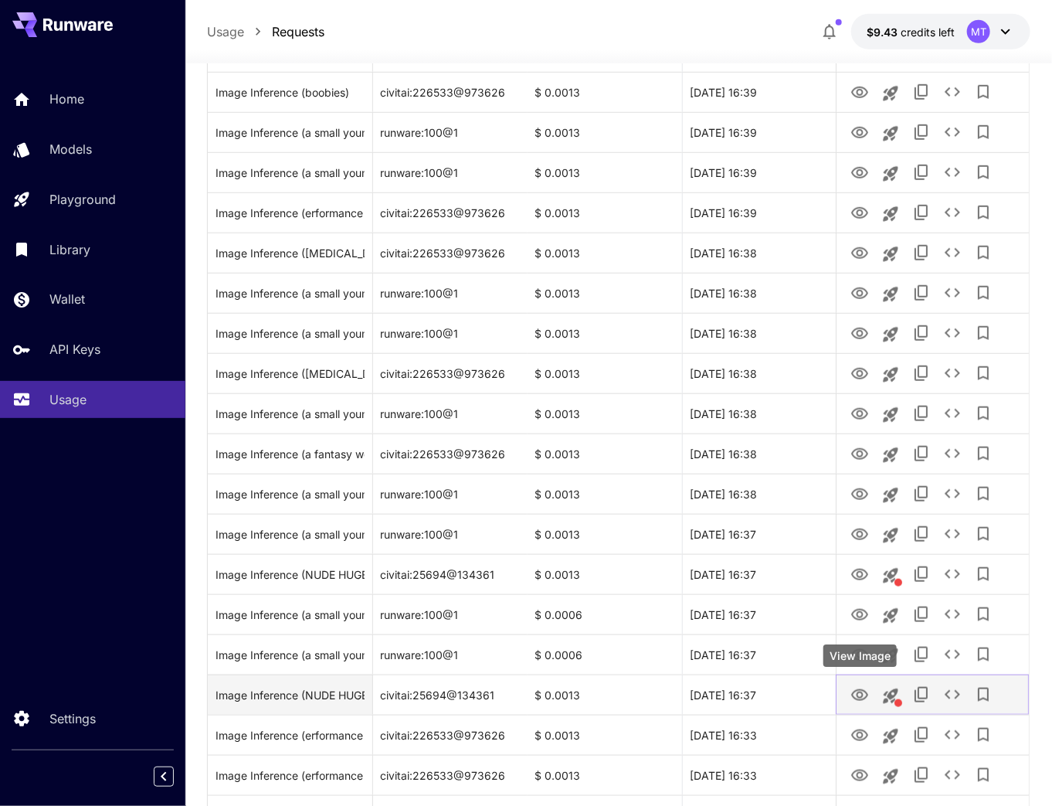
click at [862, 695] on icon "View Image" at bounding box center [859, 695] width 17 height 12
